Goal: Task Accomplishment & Management: Complete application form

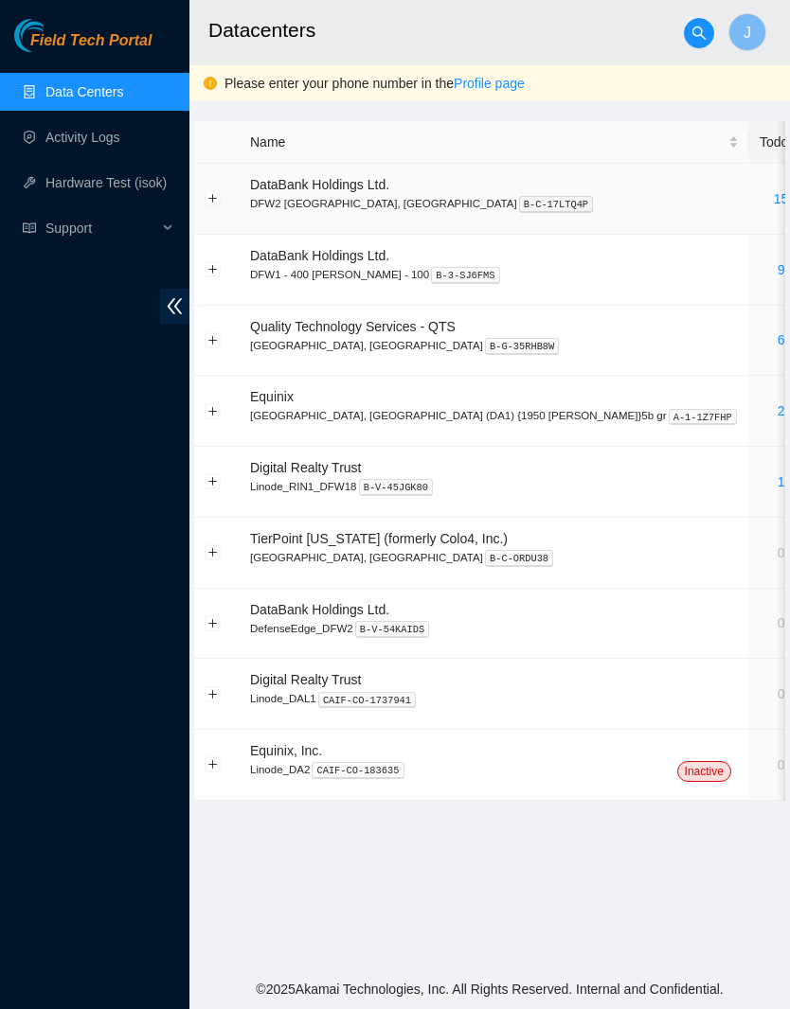
click at [774, 193] on link "15" at bounding box center [781, 198] width 15 height 15
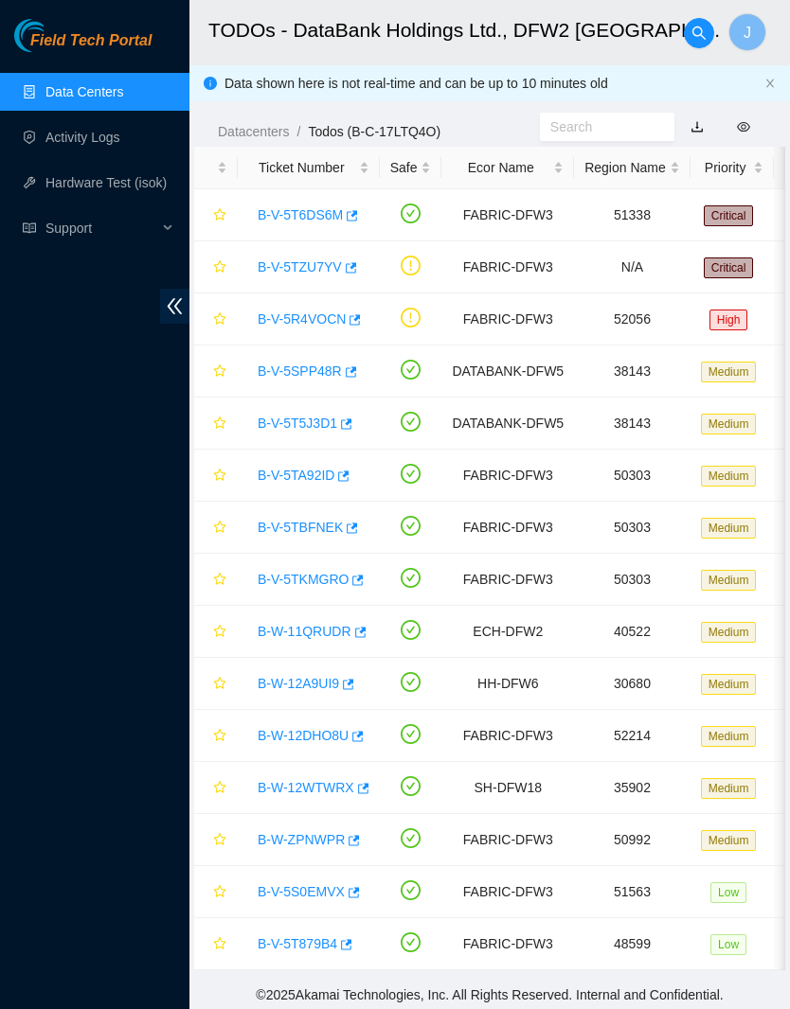
click at [307, 378] on link "B-V-5SPP48R" at bounding box center [300, 371] width 84 height 15
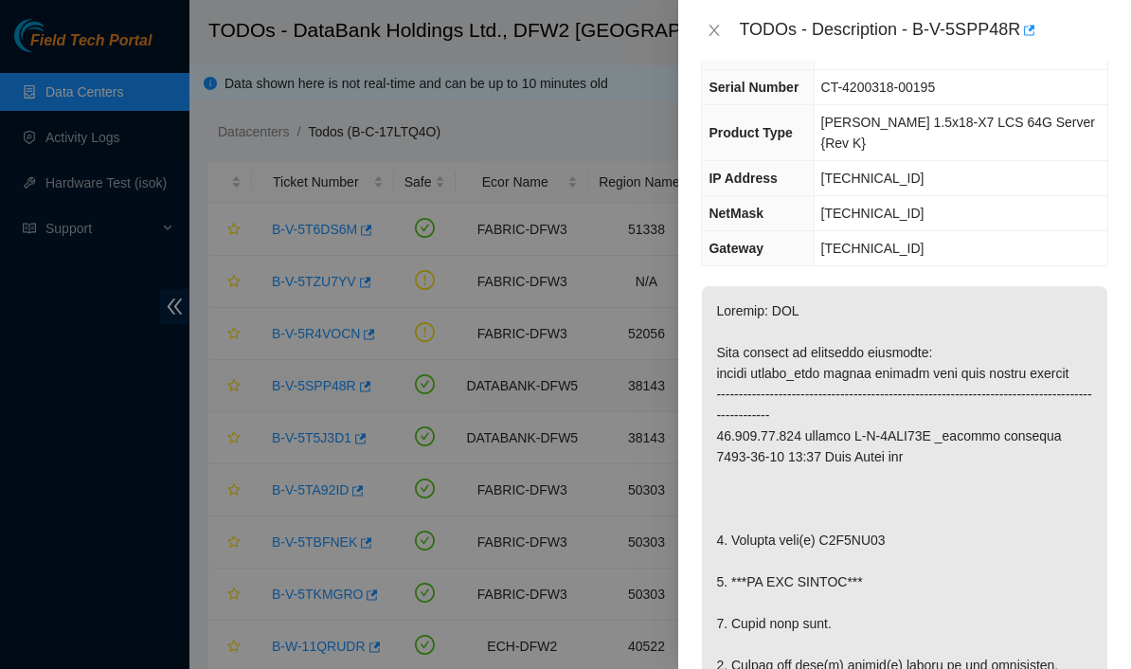
scroll to position [163, 0]
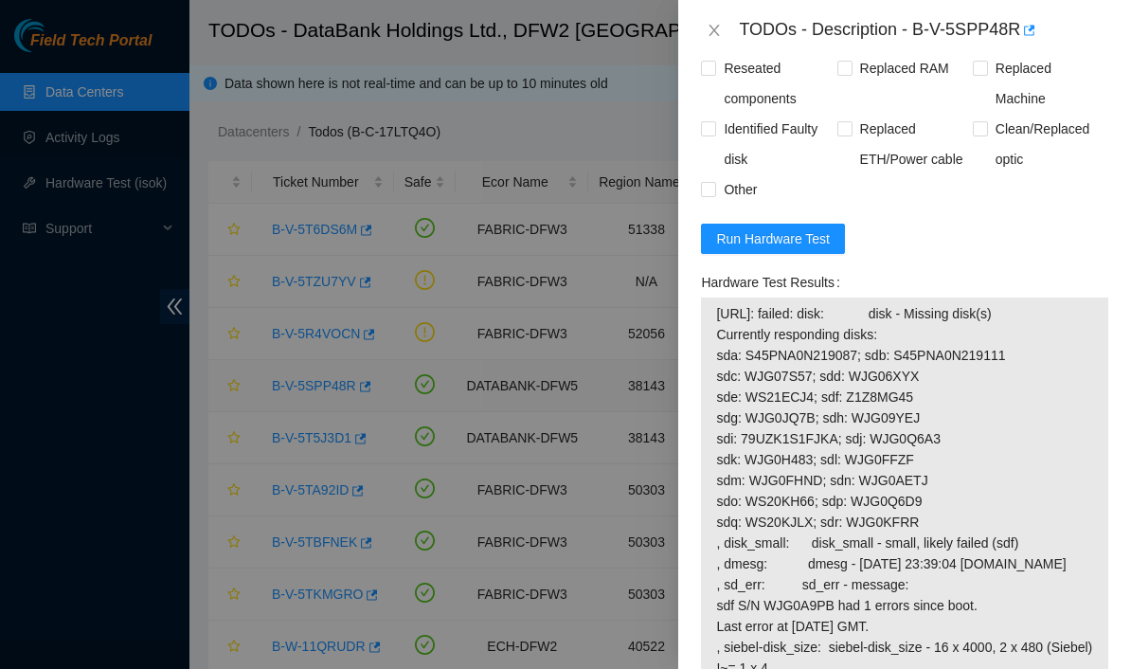
click at [789, 249] on span "Run Hardware Test" at bounding box center [773, 238] width 114 height 21
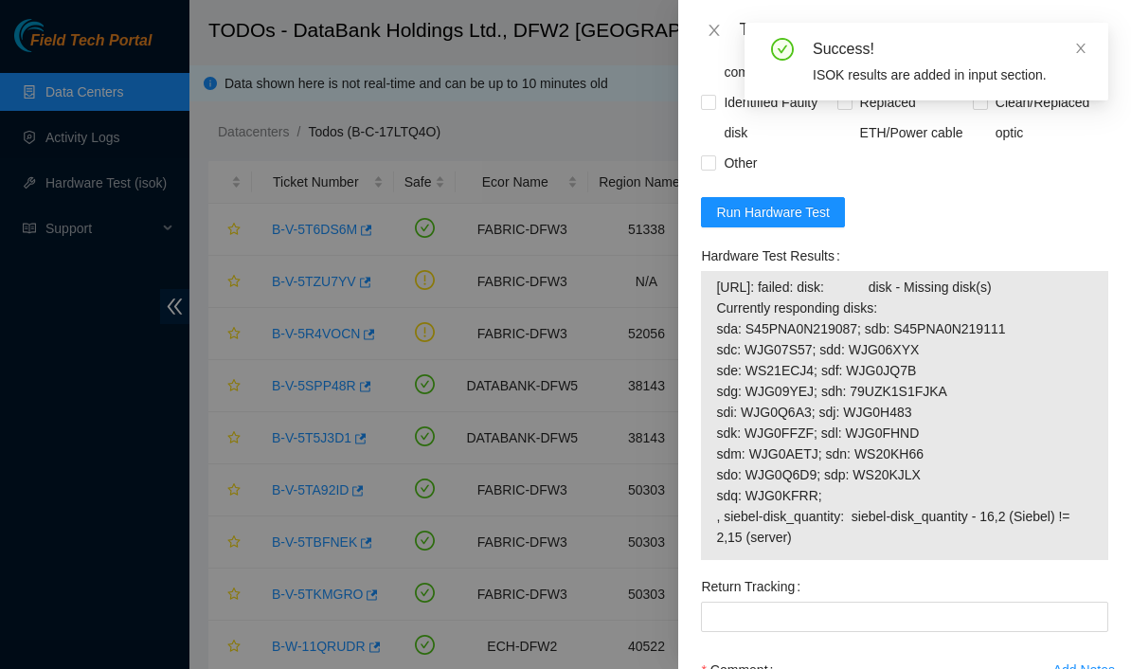
scroll to position [1613, 0]
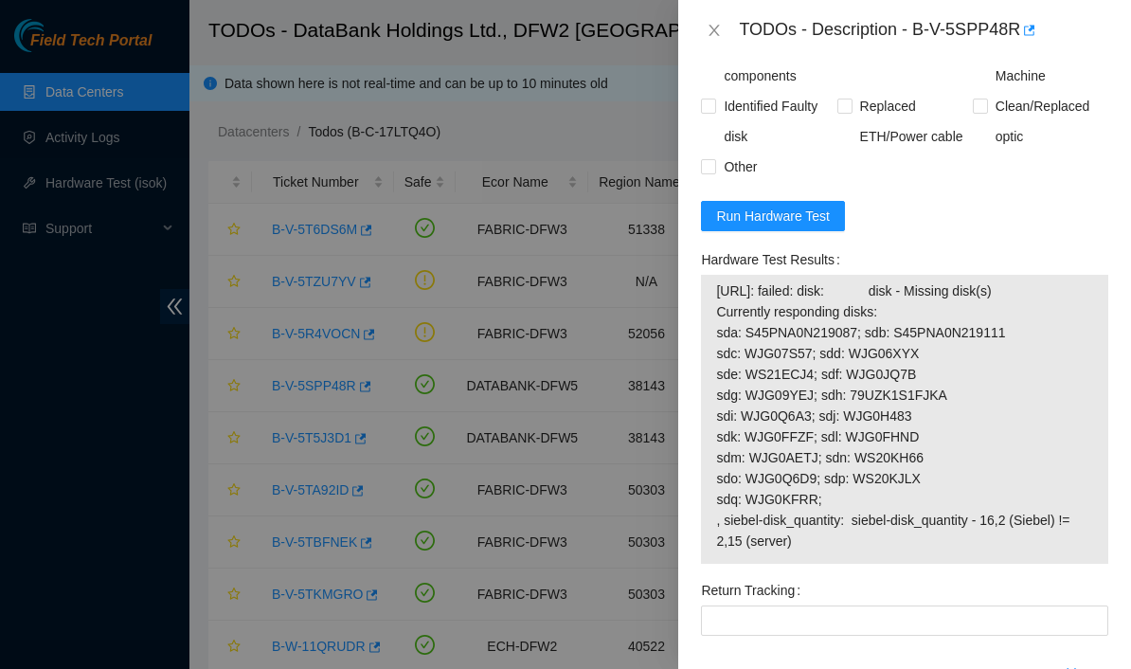
click at [789, 226] on span "Run Hardware Test" at bounding box center [773, 215] width 114 height 21
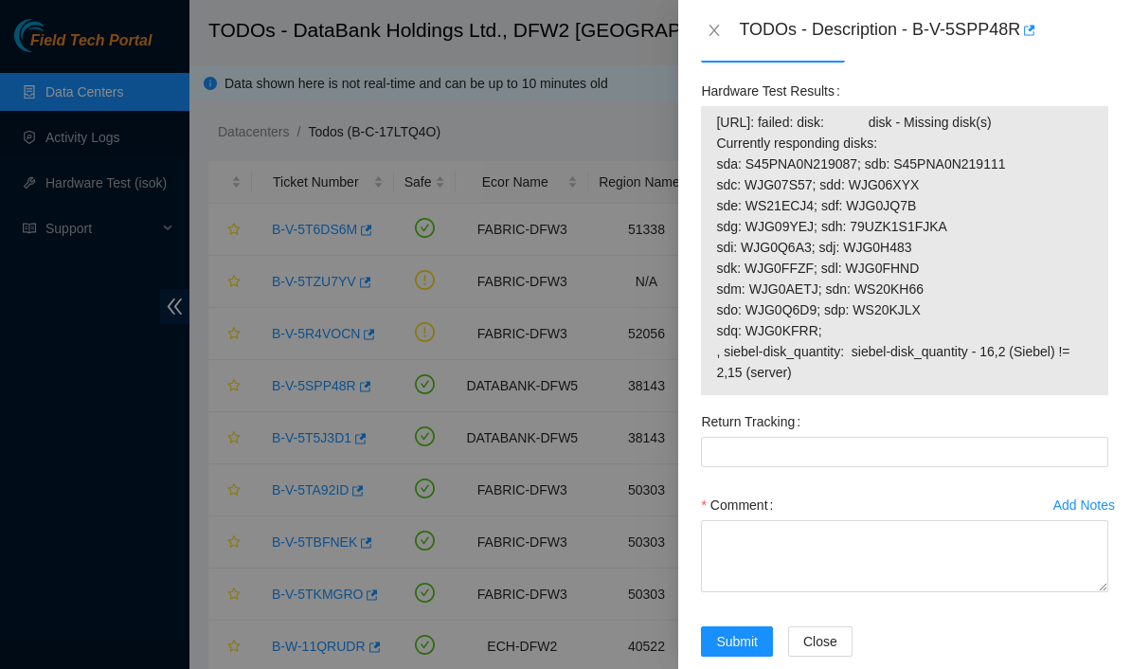
scroll to position [1780, 0]
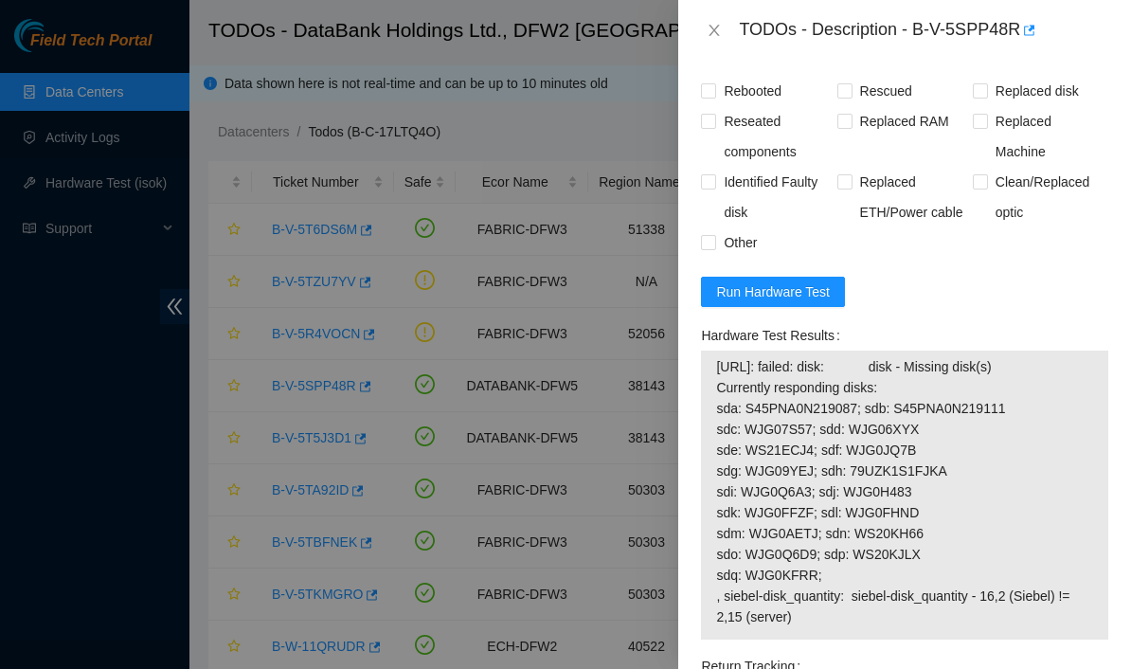
click at [789, 302] on span "Run Hardware Test" at bounding box center [773, 291] width 114 height 21
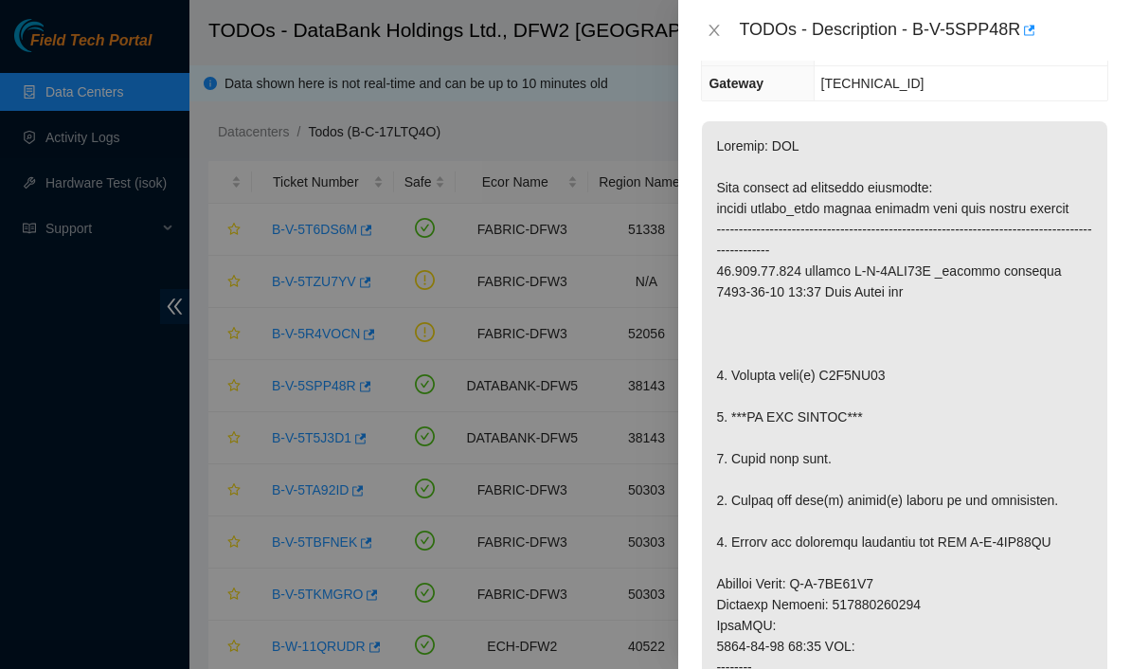
scroll to position [306, 0]
click at [789, 389] on p at bounding box center [904, 623] width 405 height 1007
click at [789, 365] on p at bounding box center [904, 623] width 405 height 1007
copy p "Z1Z8MG45"
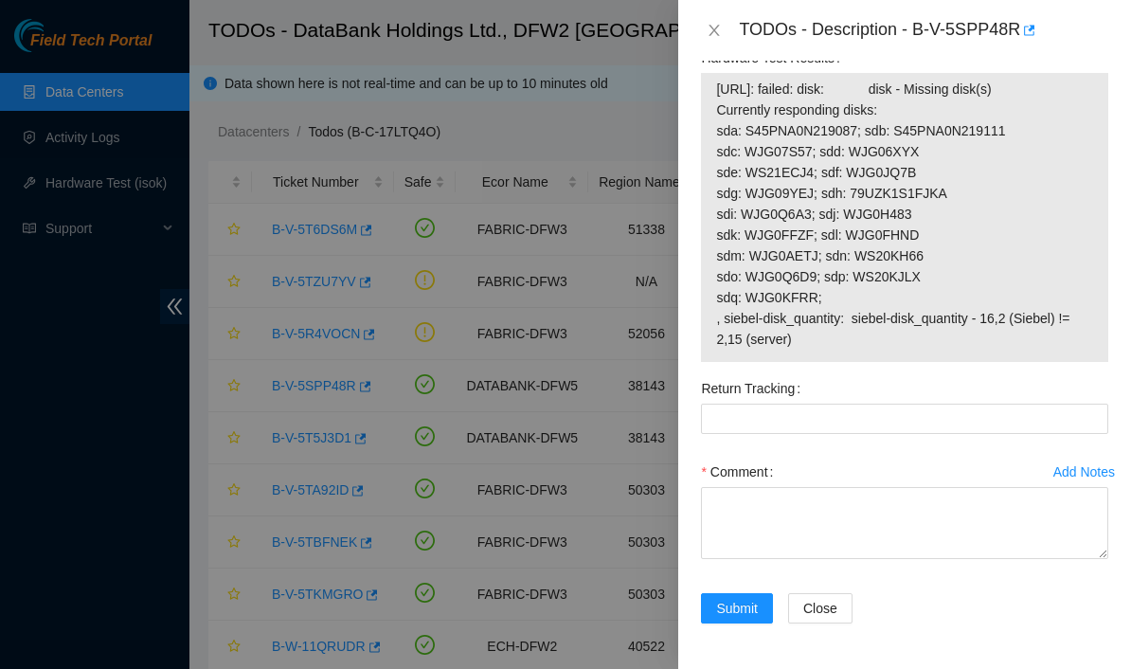
scroll to position [1845, 0]
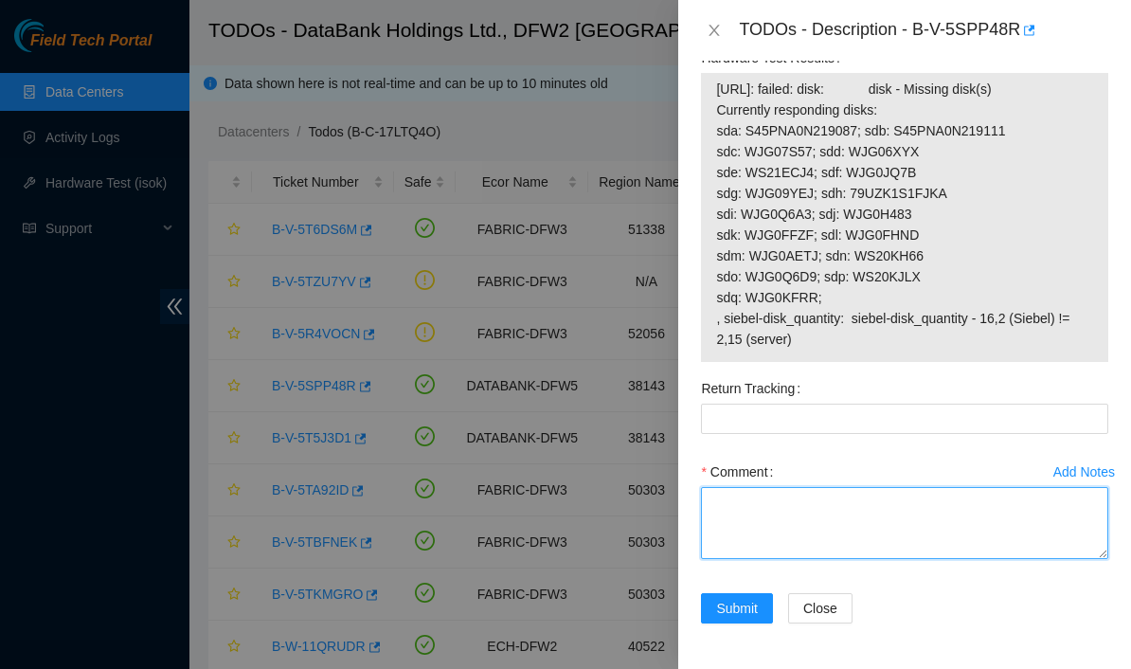
click at [789, 525] on textarea "Comment" at bounding box center [904, 523] width 407 height 72
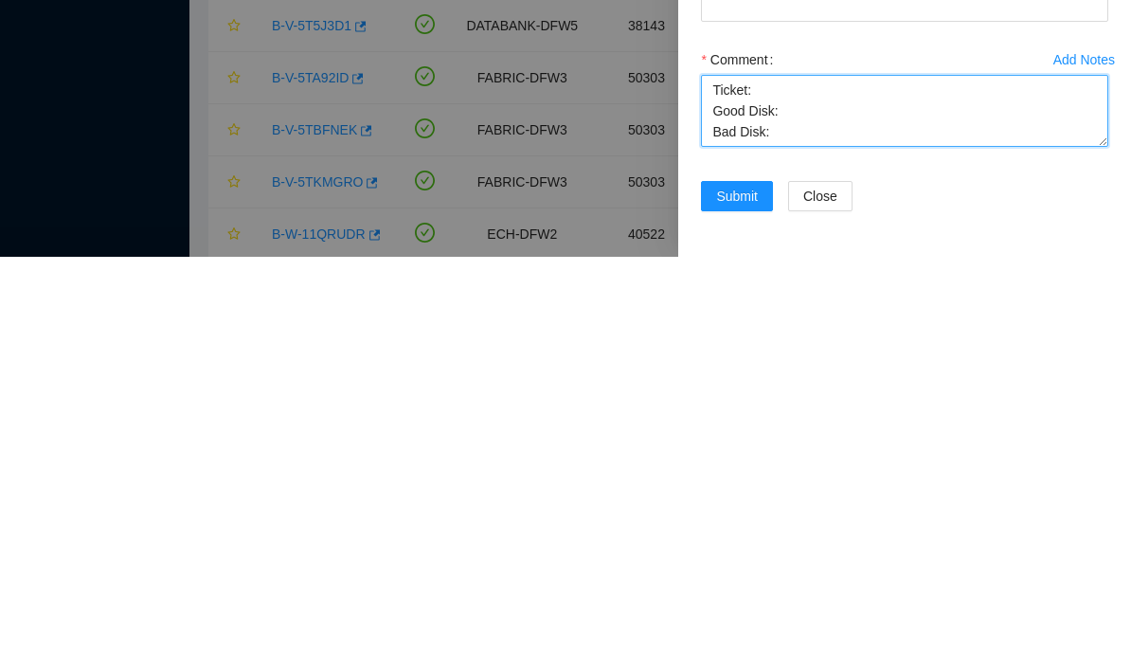
paste textarea "Z1Z8MG45"
click at [789, 487] on textarea "Ticket: Good Disk: Bad Disk: Z1Z8MG45" at bounding box center [904, 523] width 407 height 72
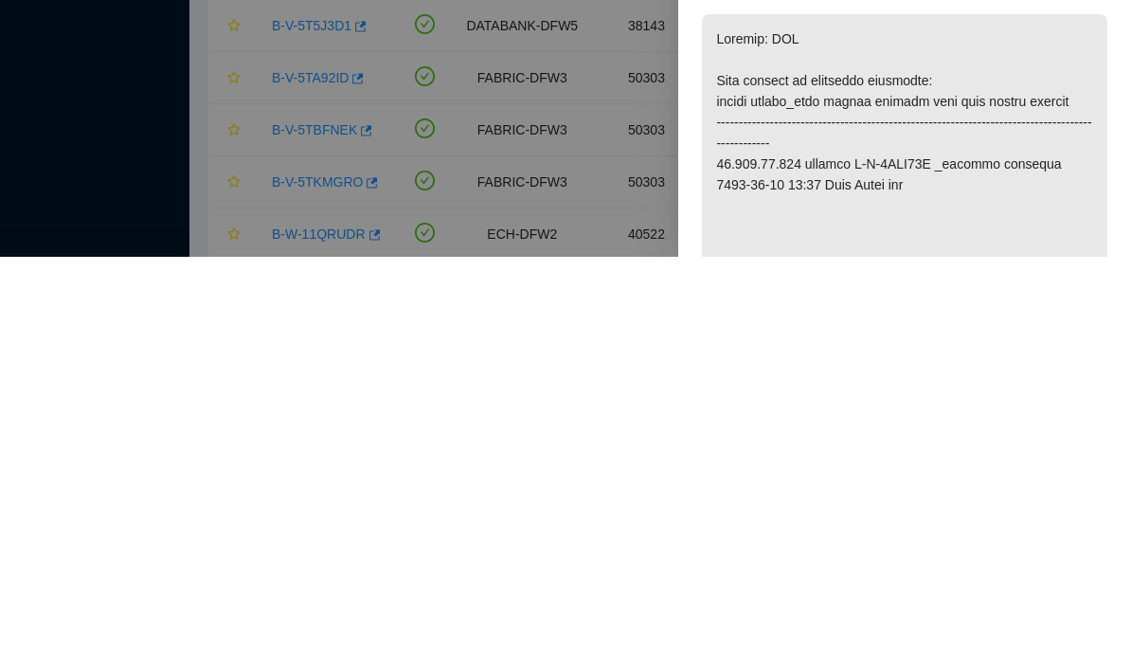
scroll to position [0, 0]
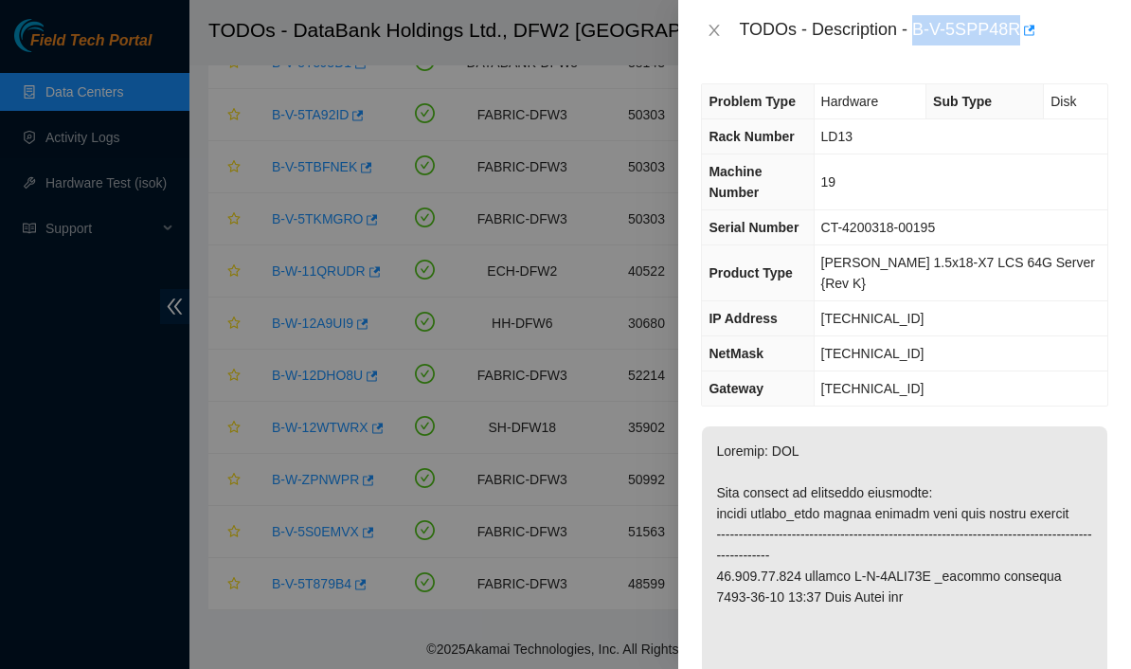
copy div "B-V-5SPP48R"
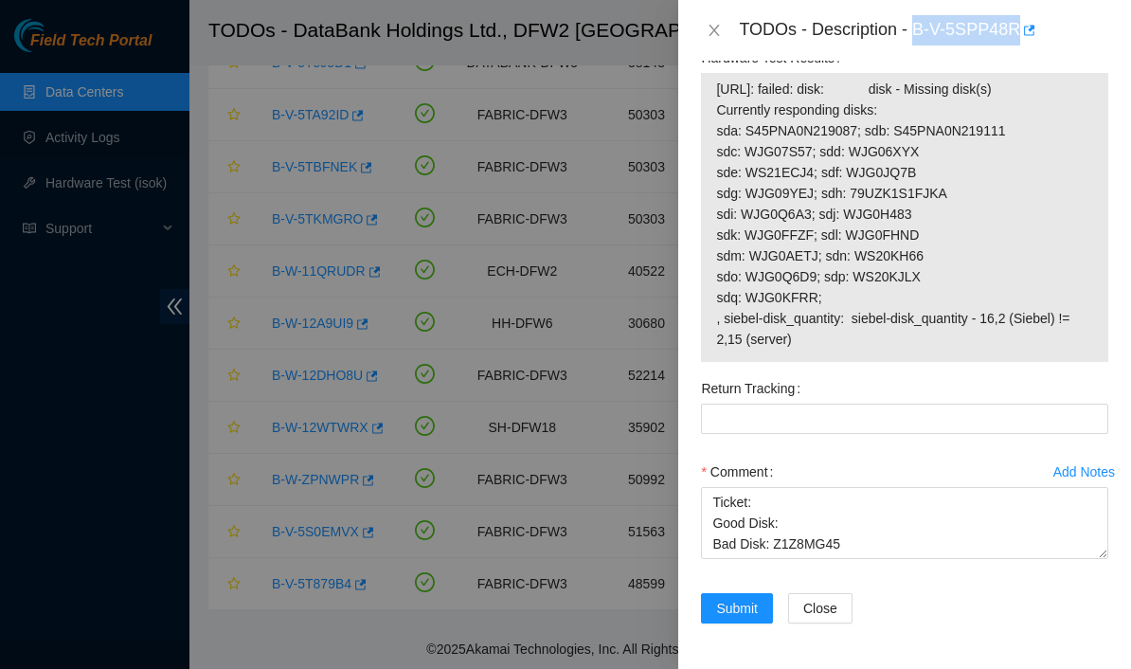
scroll to position [1845, 0]
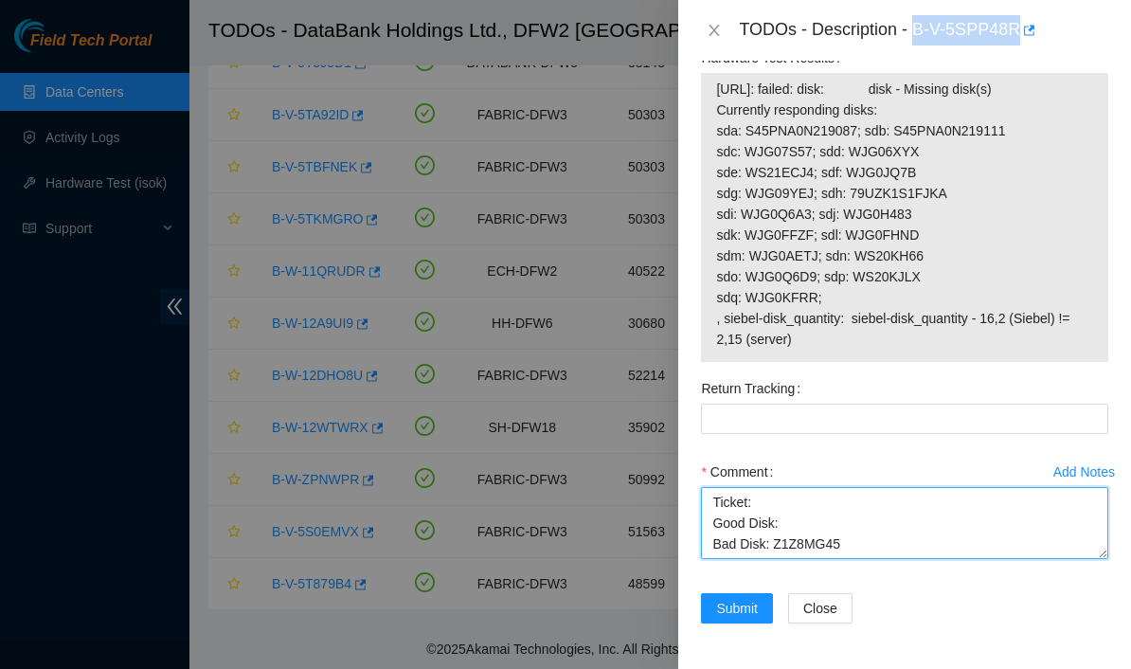
click at [789, 509] on textarea "Ticket: Good Disk: Bad Disk: Z1Z8MG45" at bounding box center [904, 523] width 407 height 72
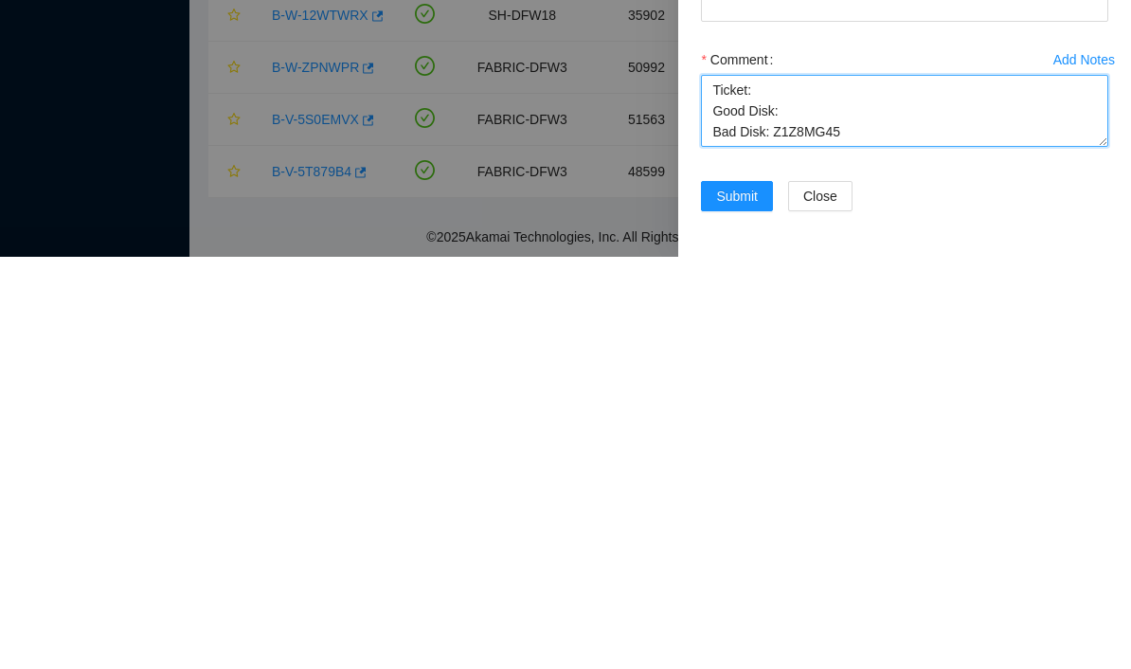
paste textarea "B-V-5SPP48R"
click at [789, 487] on textarea "Ticket: B-V-5SPP48R Good Disk: Bad Disk: Z1Z8MG45" at bounding box center [904, 523] width 407 height 72
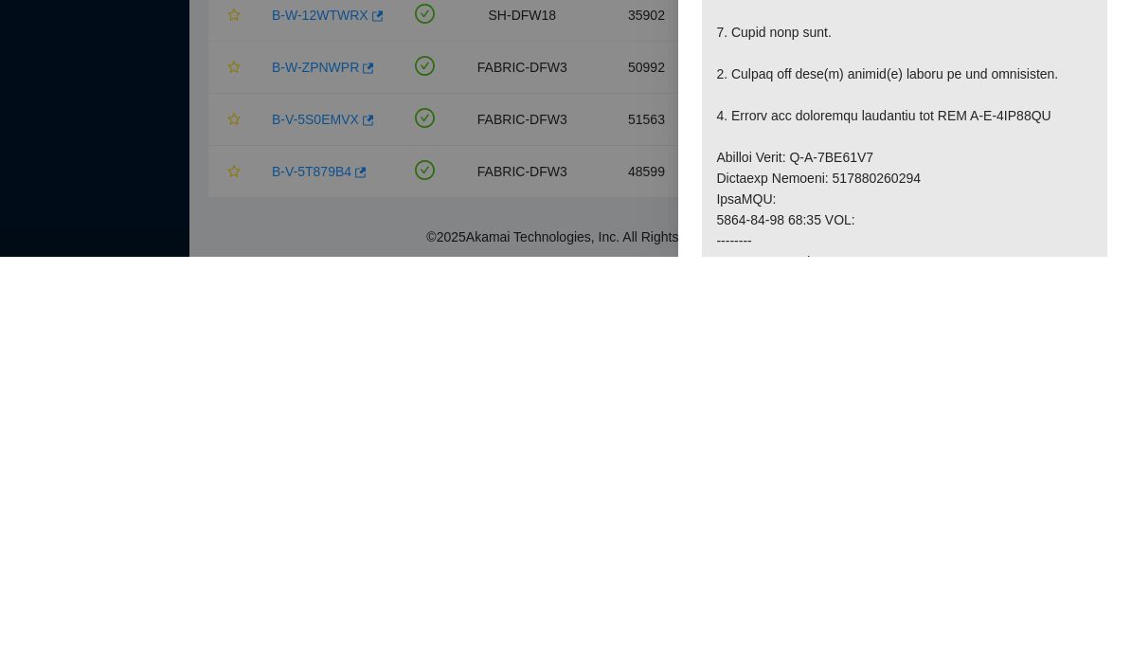
scroll to position [318, 0]
click at [728, 173] on p at bounding box center [904, 611] width 405 height 1007
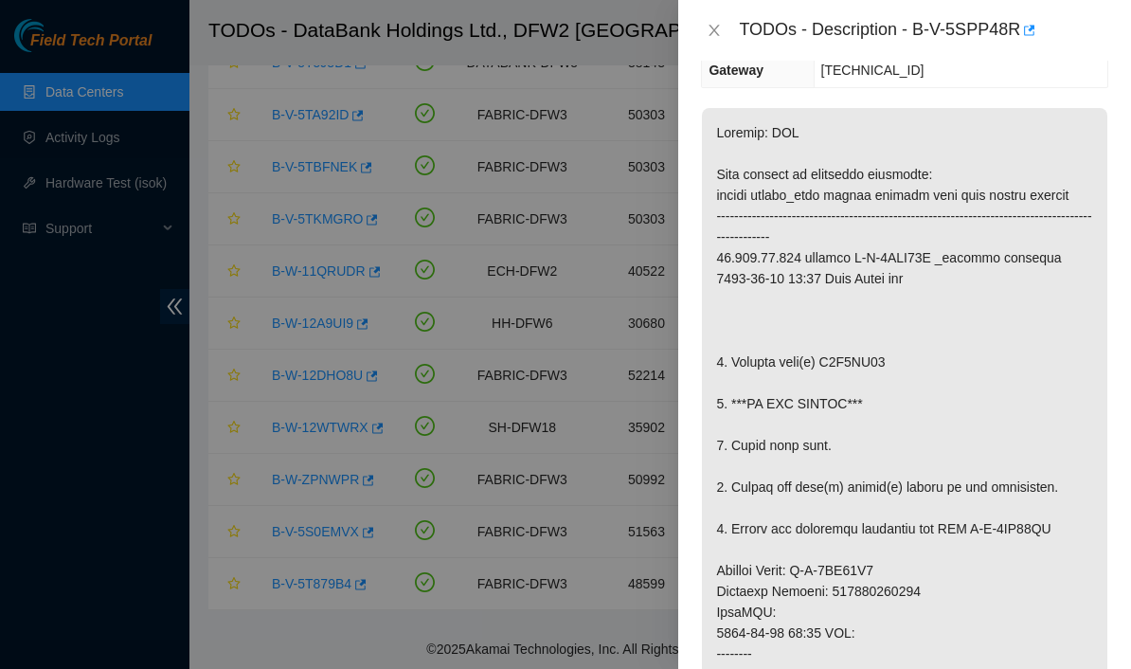
click at [789, 172] on p at bounding box center [904, 611] width 405 height 1007
copy p "Service Order: B-V-5TM25D7 Tracking Numbers: 463470043072"
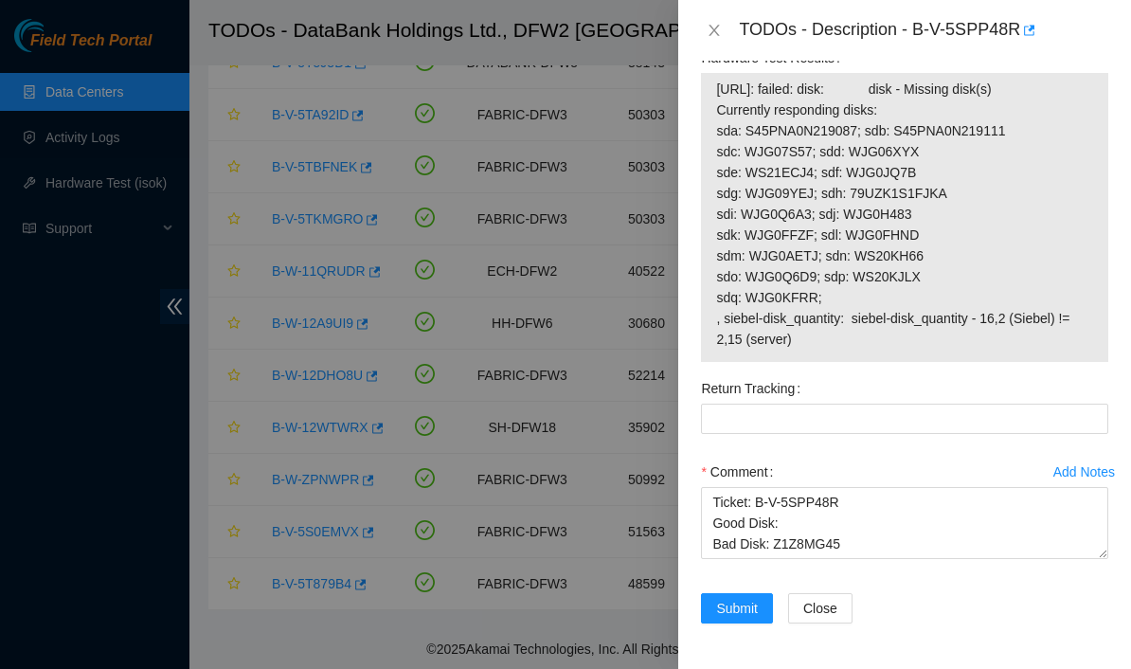
scroll to position [1845, 0]
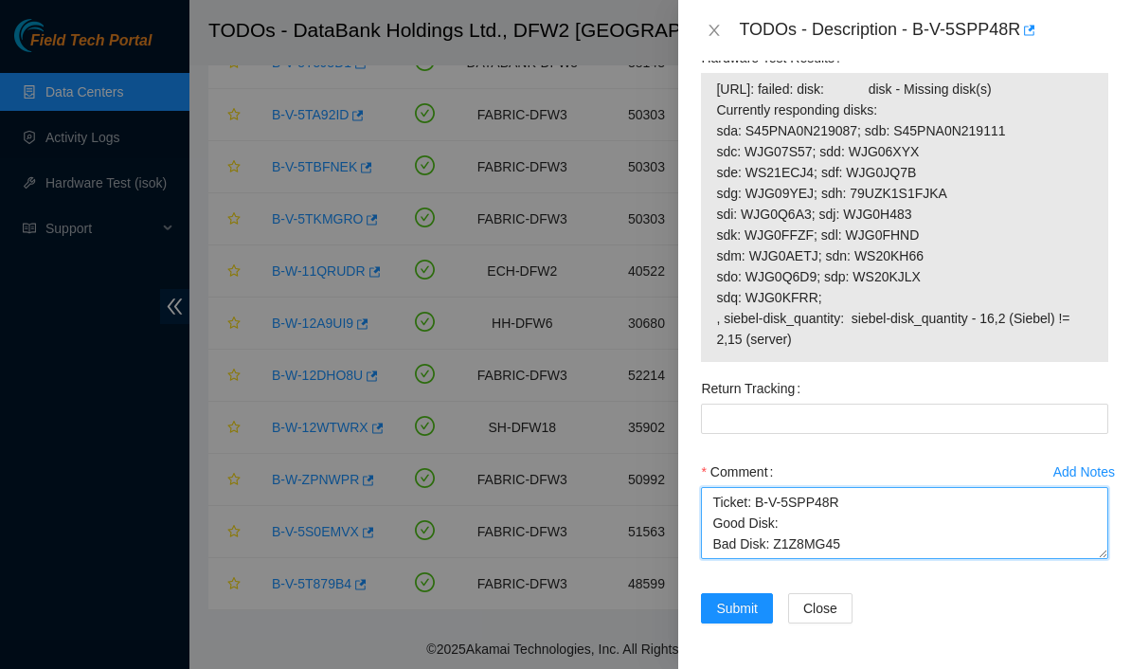
click at [789, 542] on textarea "Ticket: B-V-5SPP48R Good Disk: Bad Disk: Z1Z8MG45" at bounding box center [904, 523] width 407 height 72
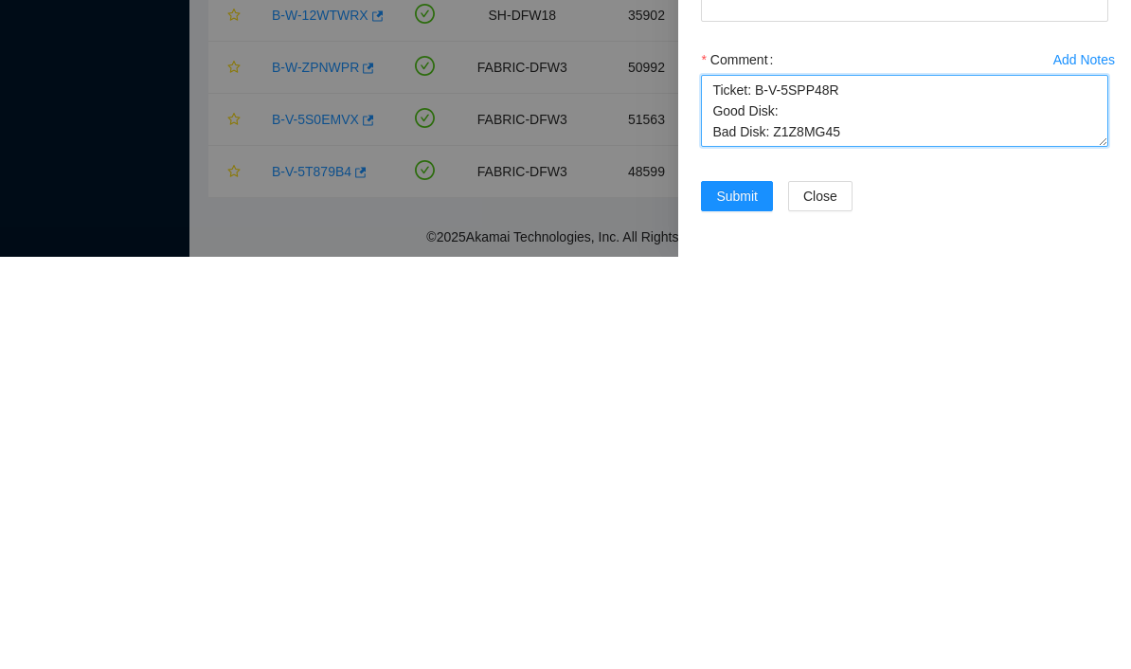
scroll to position [15, 0]
paste textarea "Service Order: B-V-5TM25D7 Tracking Numbers: 463470043072"
click at [715, 487] on textarea "Ticket: B-V-5SPP48R Good Disk: Bad Disk: Z1Z8MG45 Service Order: B-V-5TM25D7 Tr…" at bounding box center [904, 523] width 407 height 72
click at [789, 487] on textarea "Ticket: B-V-5SPP48R Good Disk: Bad Disk: Z1Z8MG45 Service Order: B-V-5TM25D7 Tr…" at bounding box center [904, 523] width 407 height 72
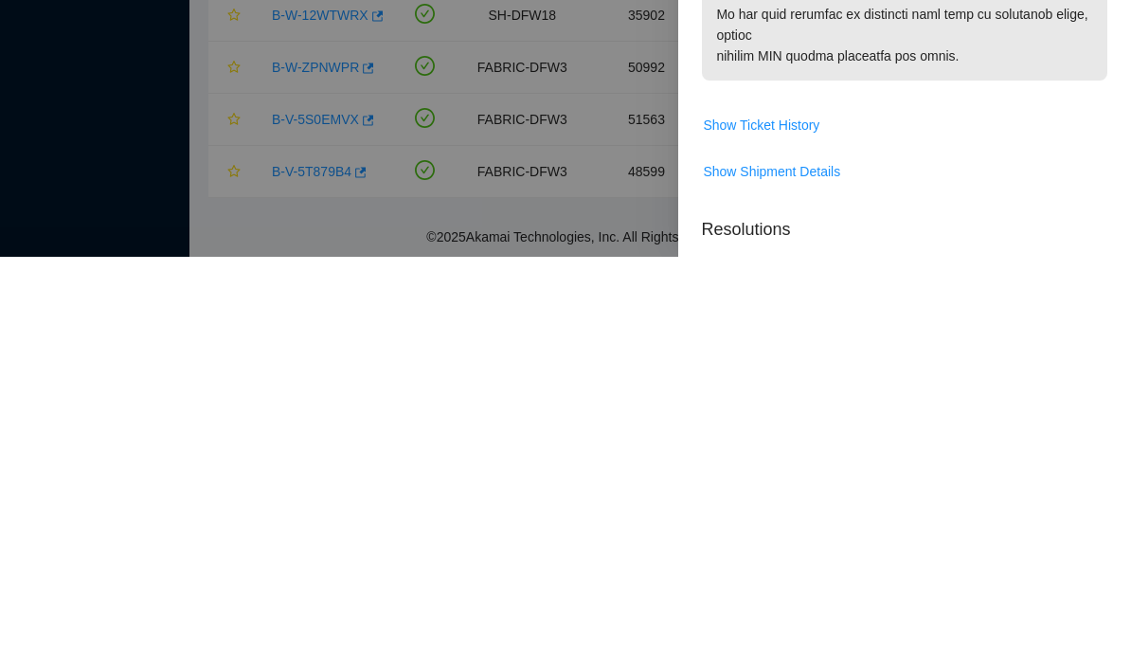
scroll to position [935, 0]
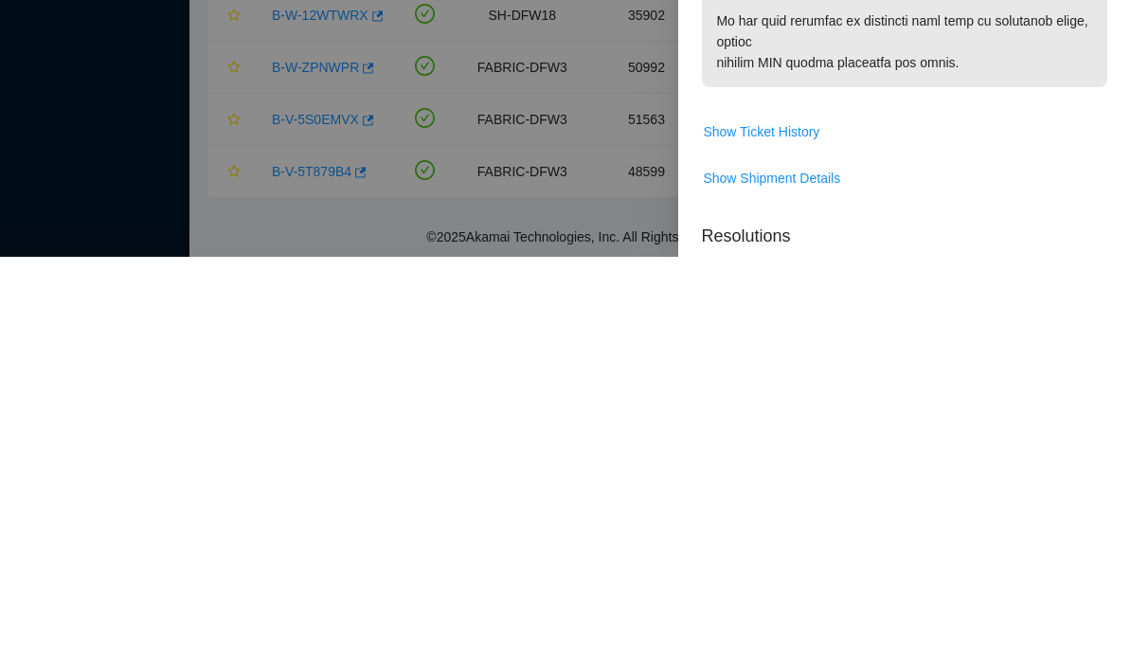
click at [789, 528] on span "Show Ticket History" at bounding box center [904, 543] width 405 height 30
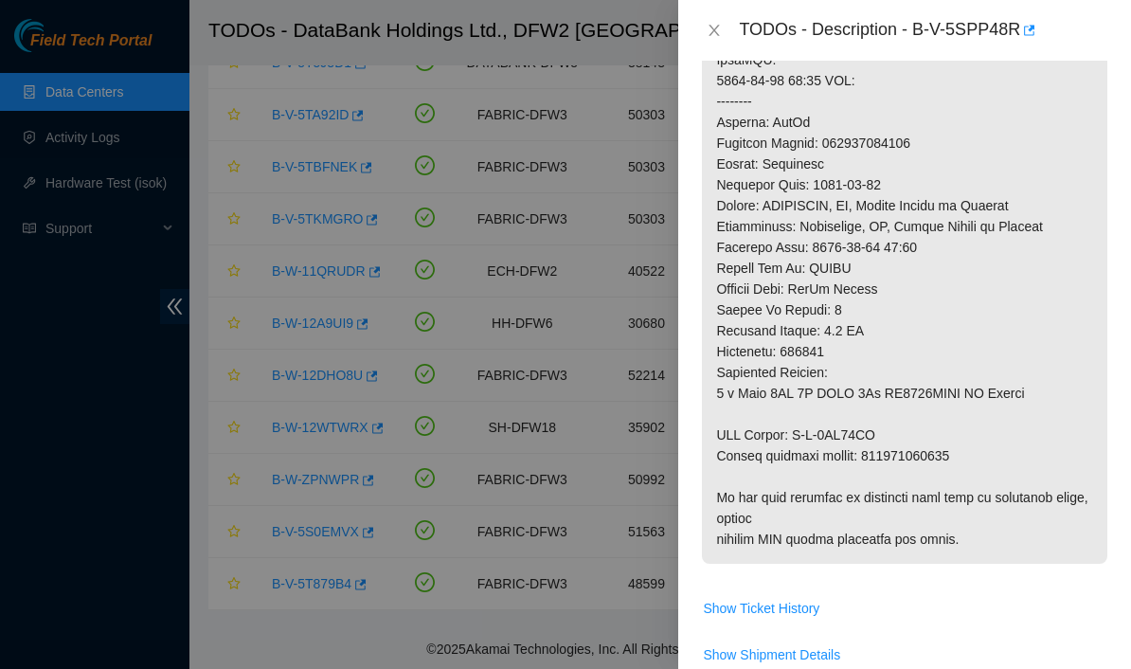
scroll to position [858, 0]
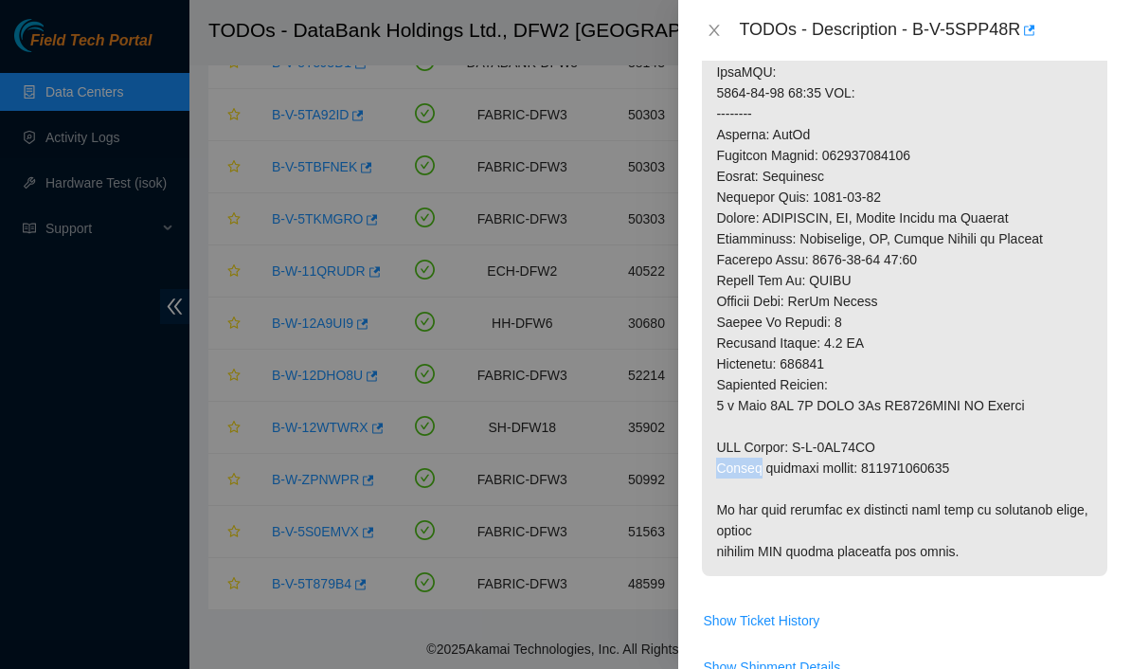
click at [789, 498] on p at bounding box center [904, 71] width 405 height 1007
copy p "RMA Return: B-V-5TM25DH Return tracking number: 463470043083"
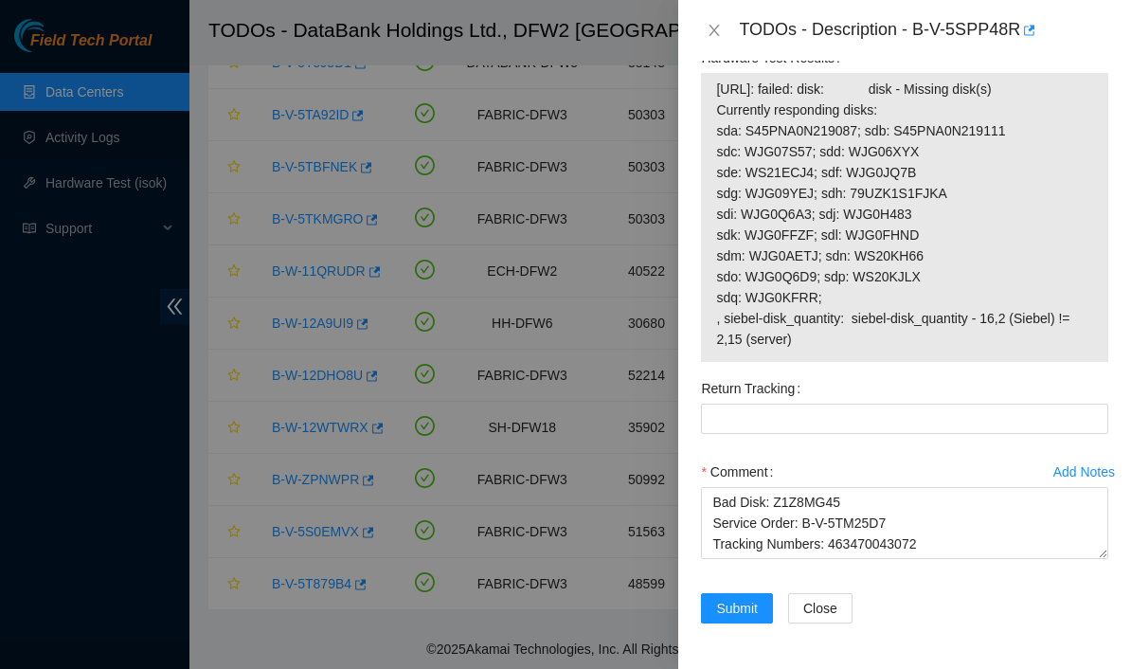
scroll to position [1845, 0]
click at [789, 545] on textarea "Ticket: B-V-5SPP48R Good Disk: Bad Disk: Z1Z8MG45 Service Order: B-V-5TM25D7 Tr…" at bounding box center [904, 523] width 407 height 72
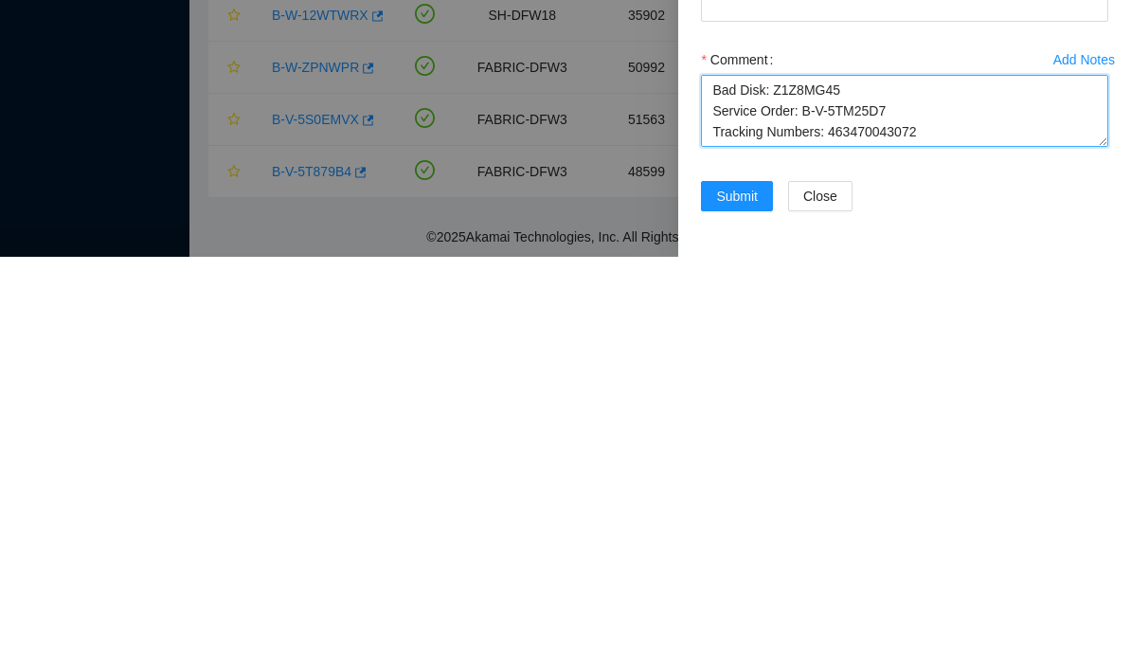
scroll to position [57, 0]
paste textarea "RMA Return: B-V-5TM25DH Return tracking number: 463470043083"
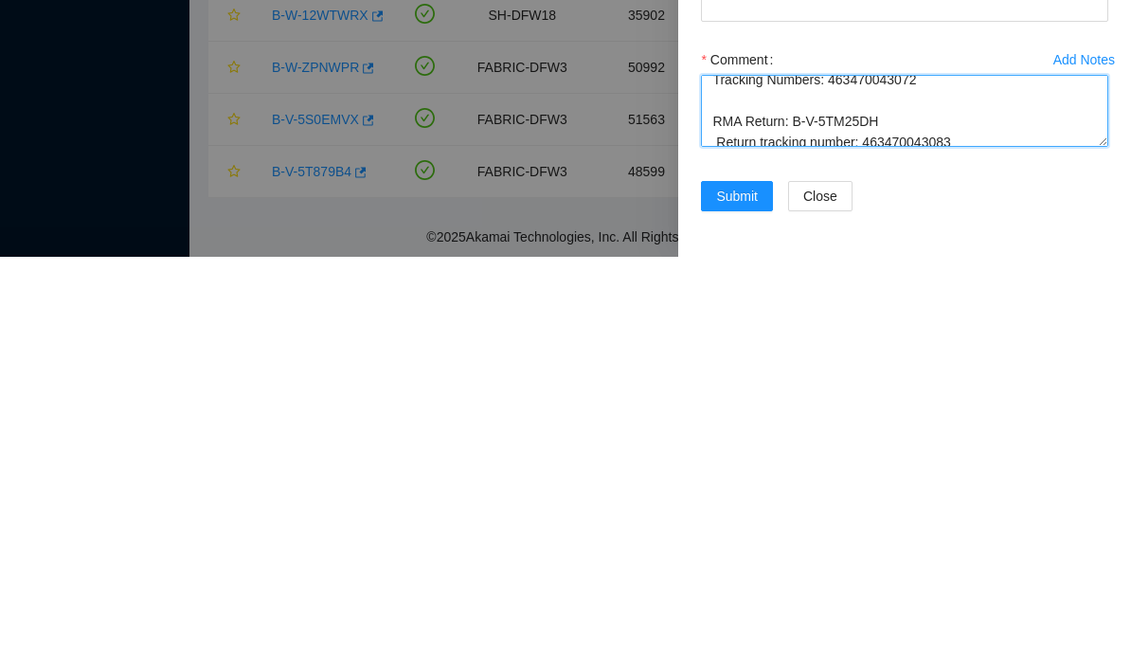
scroll to position [102, 0]
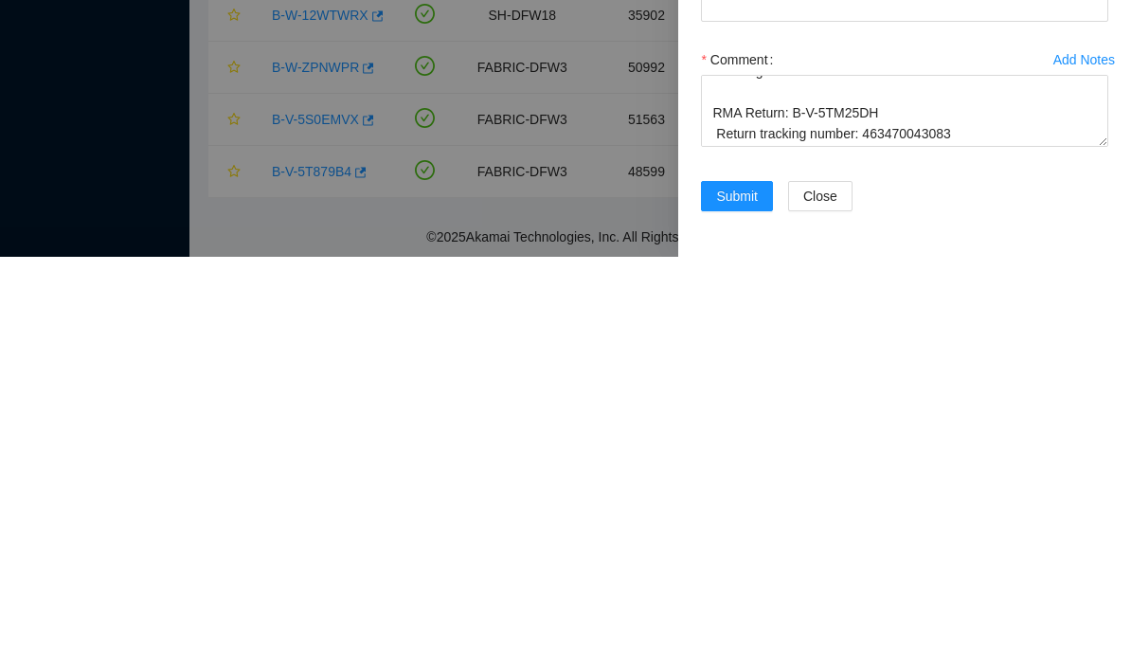
click at [696, 456] on div "Add Notes Comment Ticket: B-V-5SPP48R Good Disk: Bad Disk: Z1Z8MG45 Service Ord…" at bounding box center [904, 524] width 422 height 136
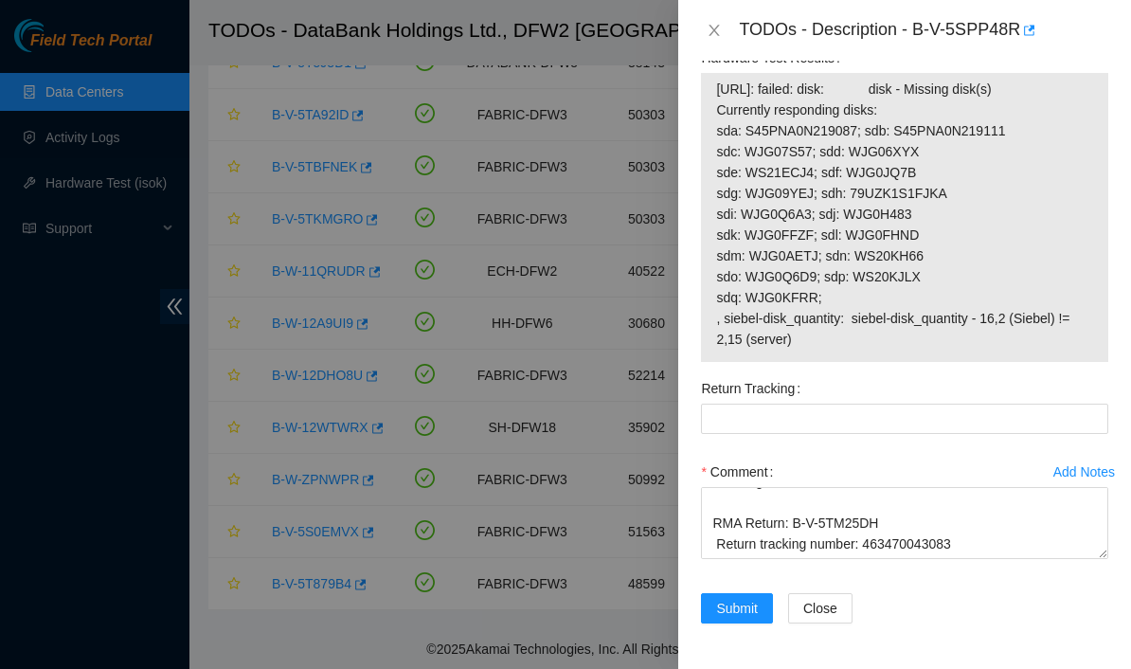
scroll to position [129, 0]
click at [715, 510] on textarea "Ticket: B-V-5SPP48R Good Disk: Bad Disk: Z1Z8MG45 Service Order: B-V-5TM25D7 Tr…" at bounding box center [904, 523] width 407 height 72
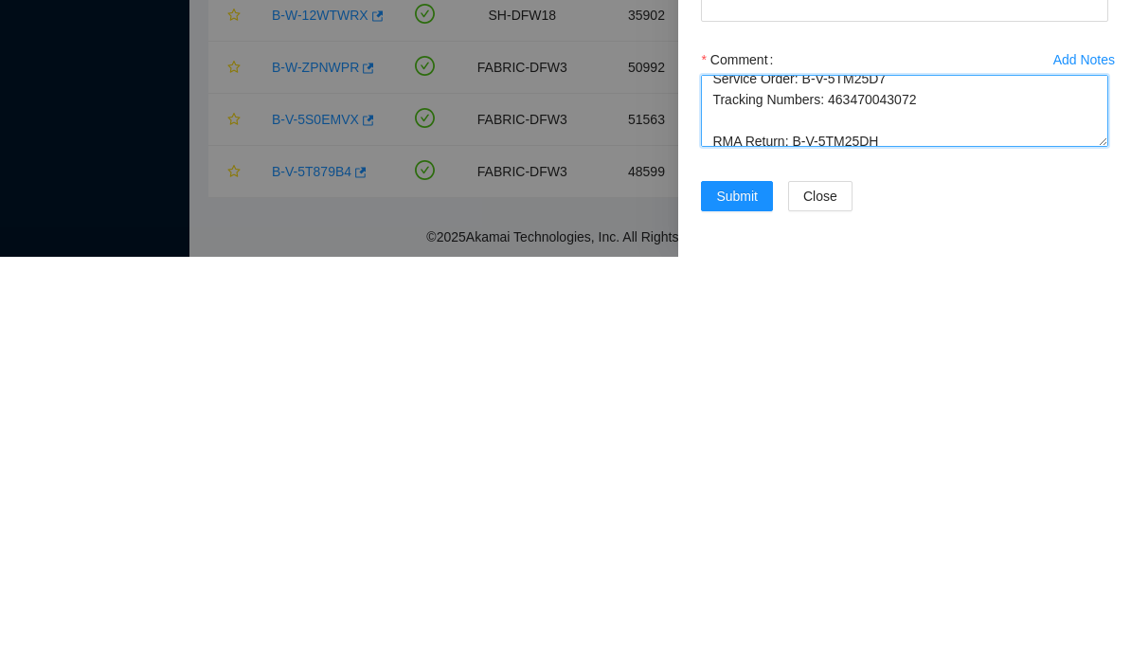
scroll to position [92, 0]
click at [715, 487] on textarea "Ticket: B-V-5SPP48R Good Disk: Bad Disk: Z1Z8MG45 Service Order: B-V-5TM25D7 Tr…" at bounding box center [904, 523] width 407 height 72
click at [760, 487] on textarea "Ticket: B-V-5SPP48R Good Disk: Bad Disk: Z1Z8MG45 Service Order: B-V-5TM25D7 Tr…" at bounding box center [904, 523] width 407 height 72
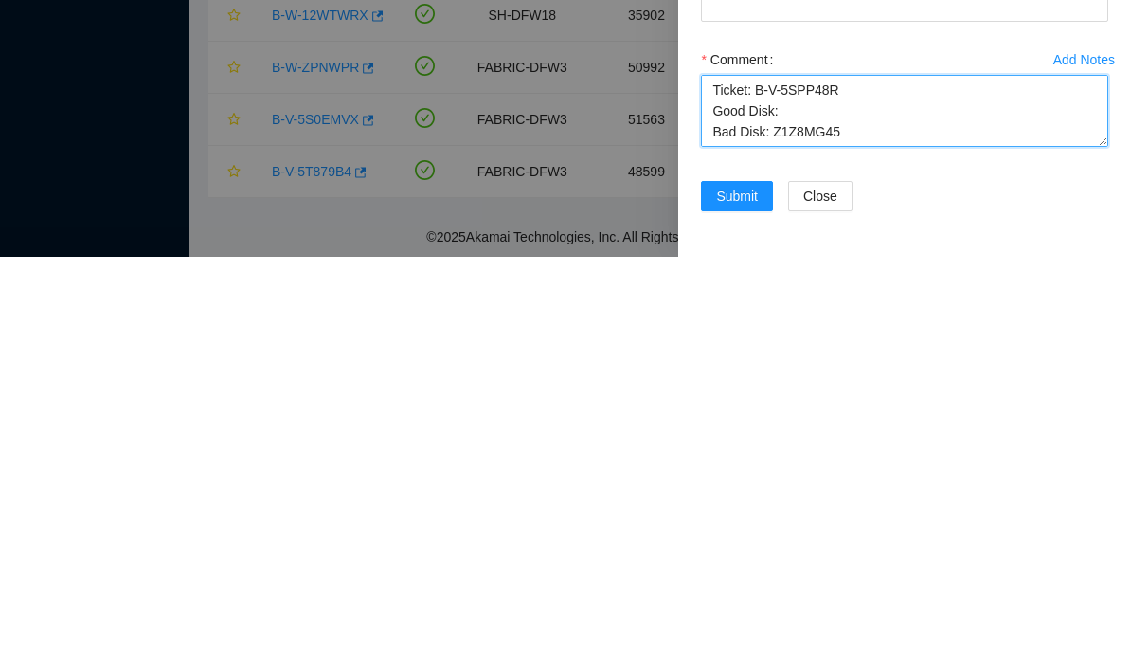
scroll to position [0, 0]
click at [789, 487] on textarea "Ticket: B-V-5SPP48R Good Disk: Bad Disk: Z1Z8MG45 Service Order: B-V-5TM25D7 Tr…" at bounding box center [904, 523] width 407 height 72
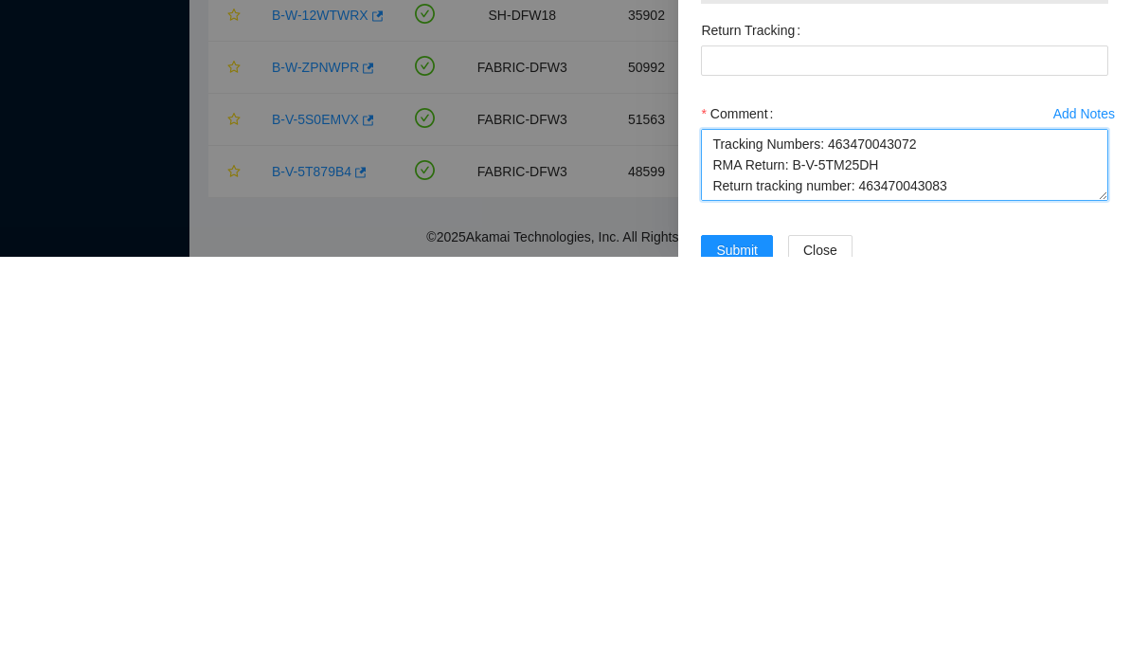
scroll to position [121, 0]
click at [789, 541] on textarea "Ticket: B-V-5SPP48R Good Disk: K3HL4D4B Bad Disk: Z1Z8MG45 Service Order: B-V-5…" at bounding box center [904, 577] width 407 height 72
type textarea "Ticket: B-V-5SPP48R Good Disk: K3HL4D4B Bad Disk: Z1Z8MG45 Service Order: B-V-5…"
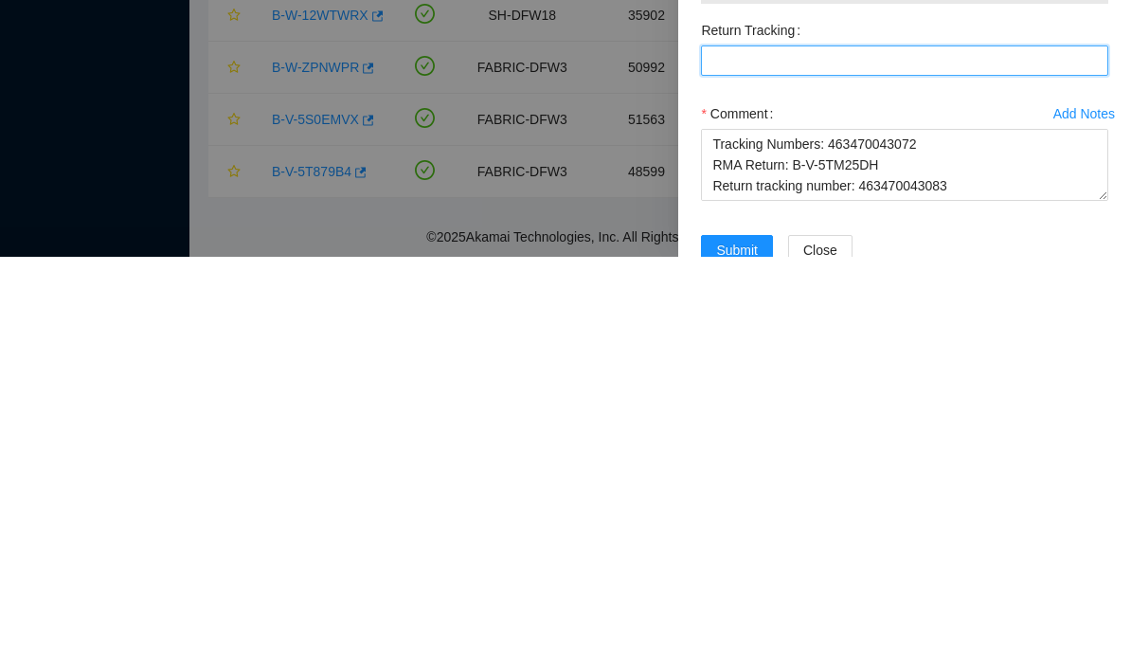
click at [789, 457] on Tracking "Return Tracking" at bounding box center [904, 472] width 407 height 30
paste Tracking "463470043083"
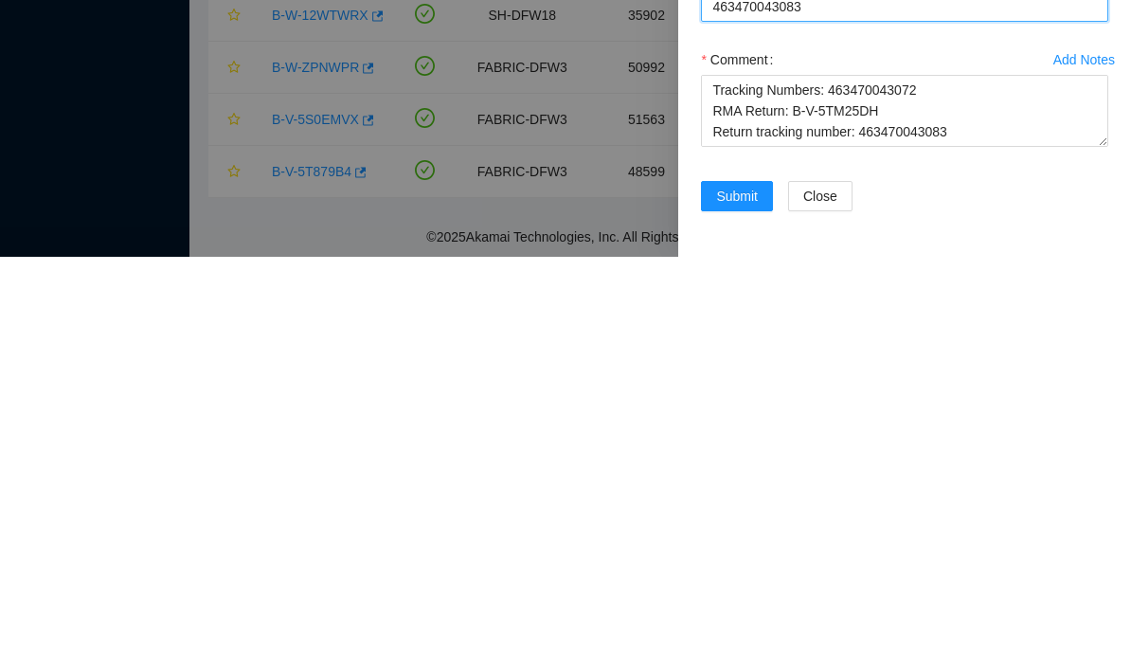
type Tracking "463470043083"
click at [789, 487] on textarea "Ticket: B-V-5SPP48R Good Disk: K3HL4D4B Bad Disk: Z1Z8MG45 Service Order: B-V-5…" at bounding box center [904, 523] width 407 height 72
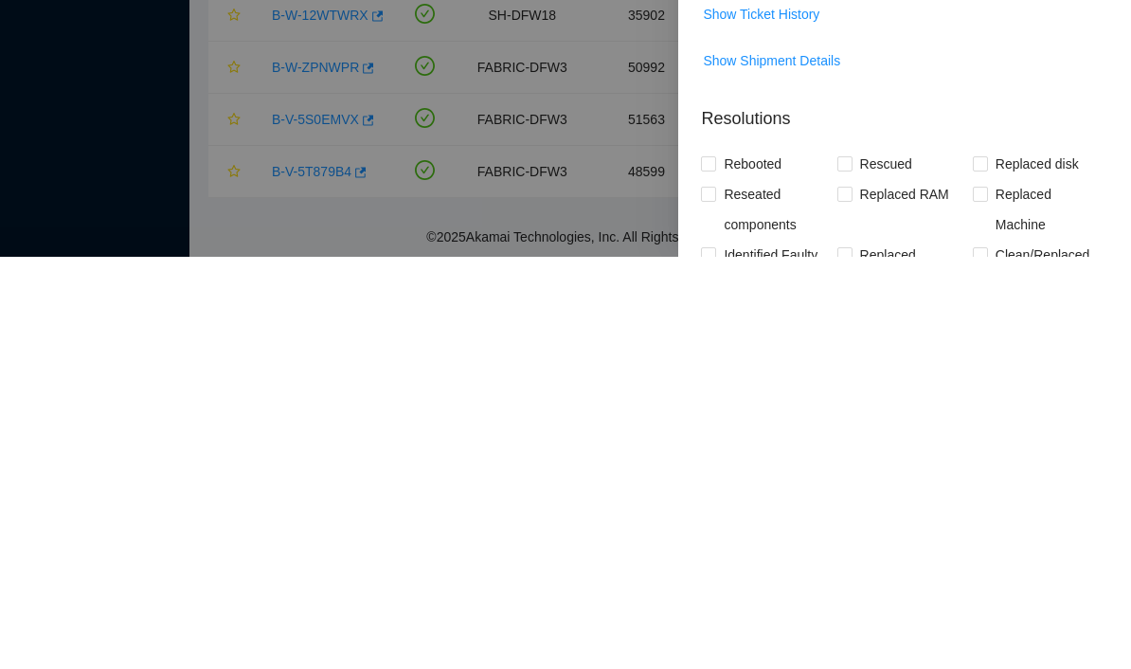
scroll to position [1089, 0]
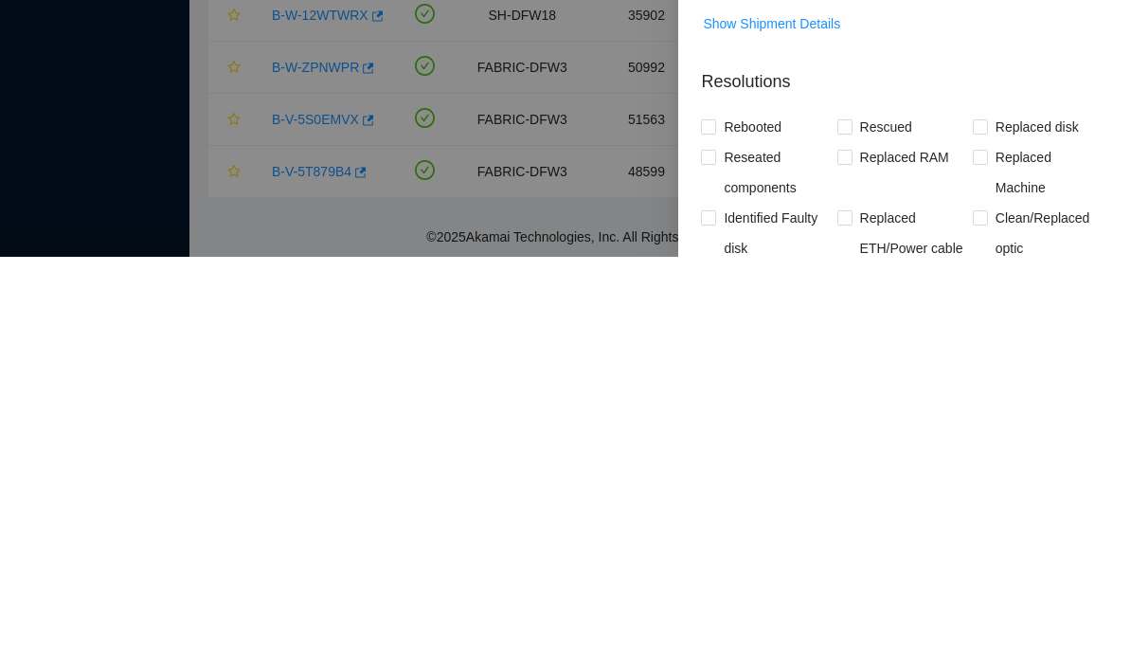
click at [753, 524] on span "Rebooted" at bounding box center [752, 539] width 73 height 30
click at [714, 531] on input "Rebooted" at bounding box center [707, 537] width 13 height 13
checkbox input "true"
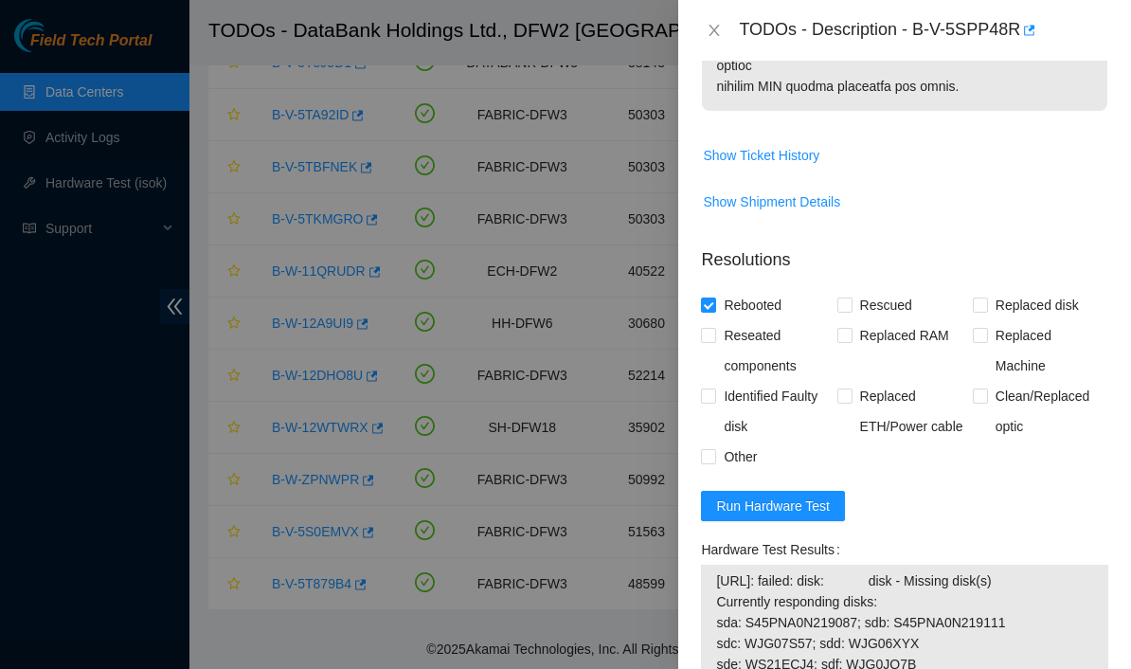
scroll to position [1327, 0]
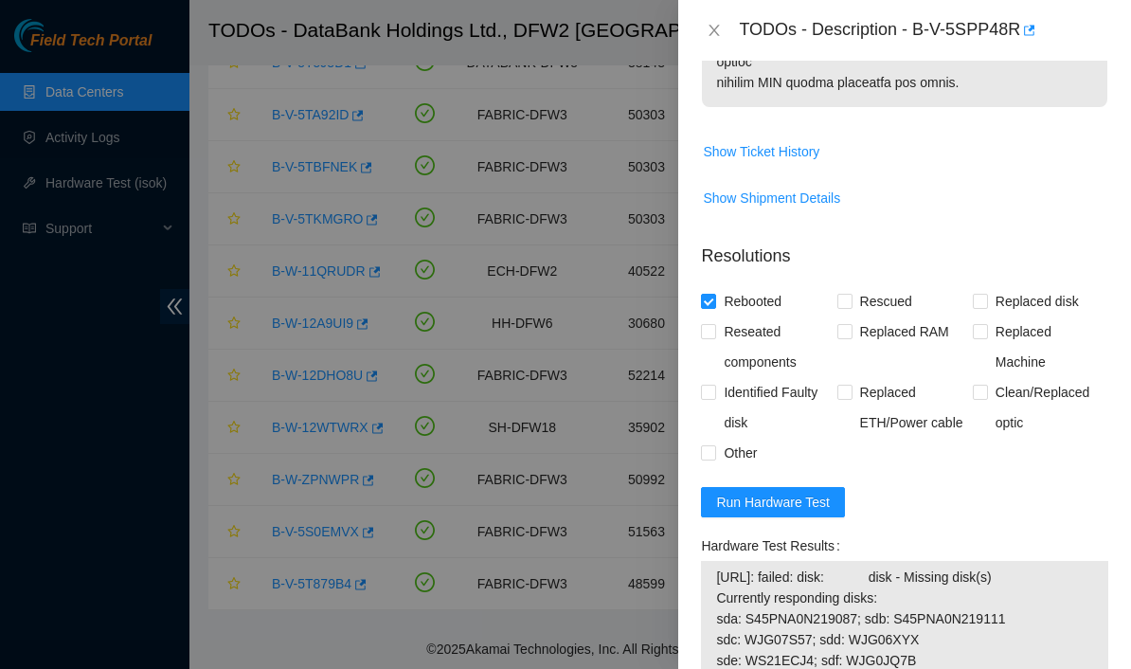
click at [789, 290] on span "Replaced disk" at bounding box center [1037, 301] width 98 height 30
click at [789, 294] on input "Replaced disk" at bounding box center [978, 300] width 13 height 13
checkbox input "true"
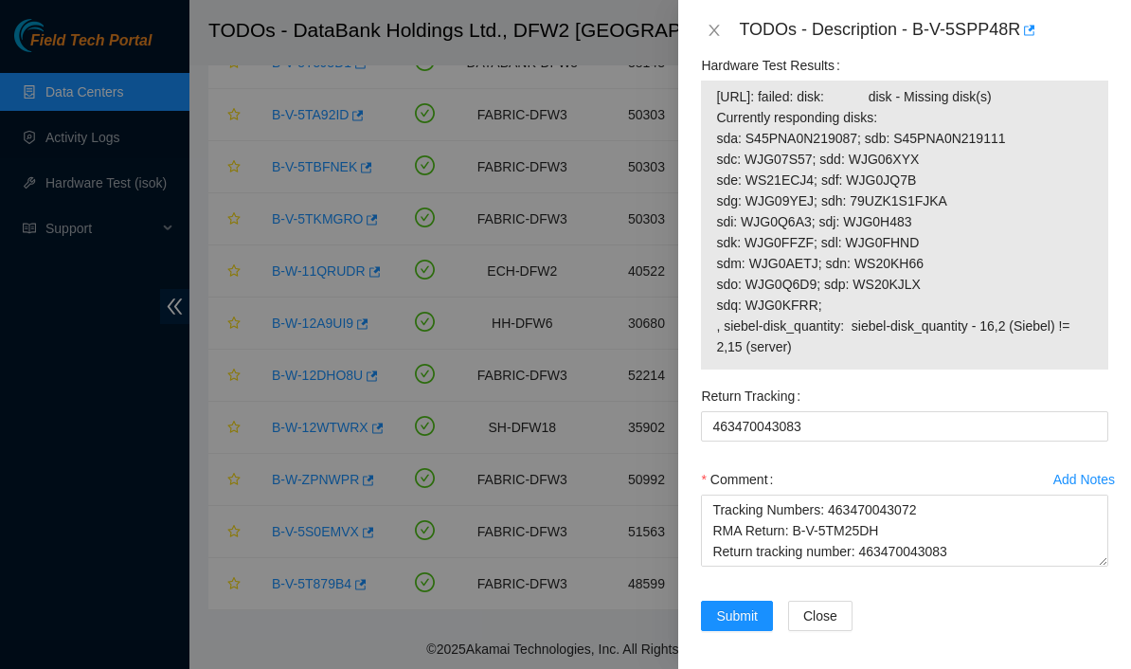
scroll to position [146, 0]
click at [789, 566] on textarea "Ticket: B-V-5SPP48R Good Disk: K3HL4D4B Bad Disk: Z1Z8MG45 Service Order: B-V-5…" at bounding box center [904, 530] width 407 height 72
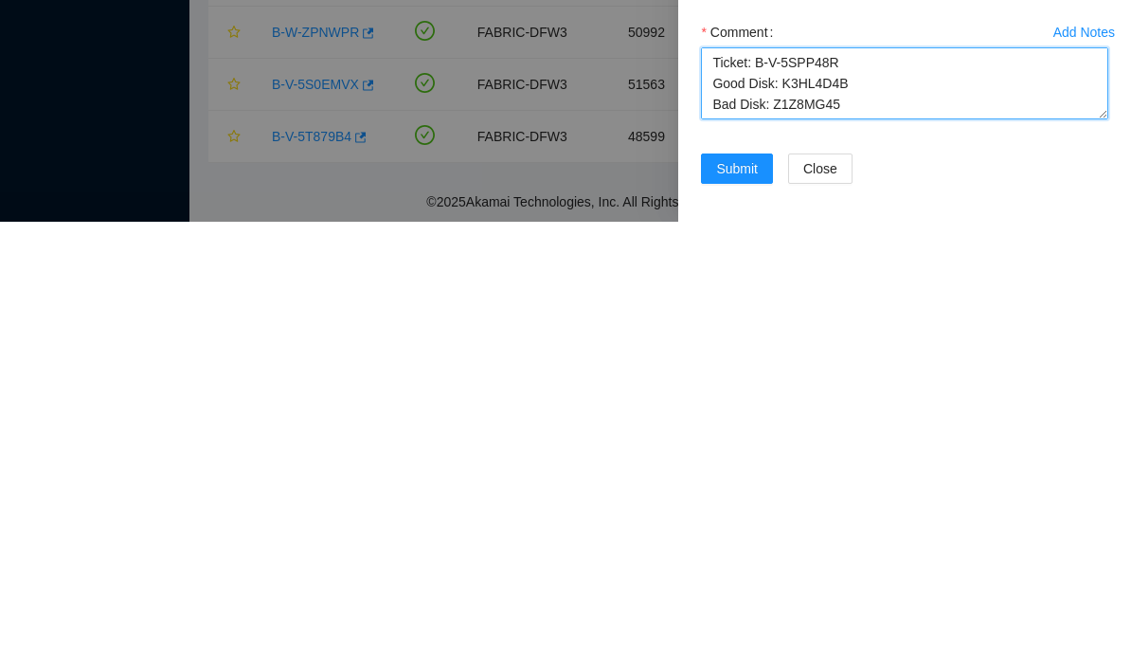
scroll to position [0, 0]
click at [717, 494] on textarea "Ticket: B-V-5SPP48R Good Disk: K3HL4D4B Bad Disk: Z1Z8MG45 Service Order: B-V-5…" at bounding box center [904, 530] width 407 height 72
click at [722, 494] on textarea "Ticket: B-V-5SPP48R Good Disk: K3HL4D4B Bad Disk: Z1Z8MG45 Service Order: B-V-5…" at bounding box center [904, 530] width 407 height 72
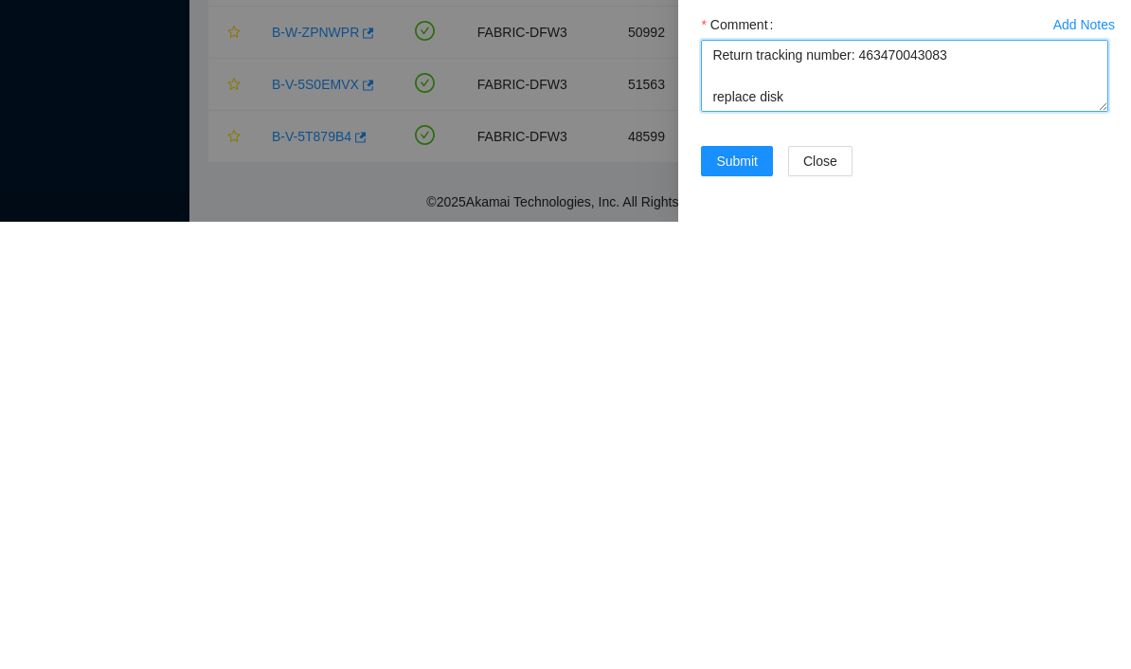
click at [789, 487] on textarea "Ticket: B-V-5SPP48R Good Disk: K3HL4D4B Bad Disk: Z1Z8MG45 Service Order: B-V-5…" at bounding box center [904, 523] width 407 height 72
click at [749, 487] on textarea "Ticket: B-V-5SPP48R Good Disk: K3HL4D4B Bad Disk: Z1Z8MG45 Service Order: B-V-5…" at bounding box center [904, 523] width 407 height 72
type textarea "Ticket: B-V-5SPP48R Good Disk: K3HL4D4B Bad Disk: Z1Z8MG45 Service Order: B-V-5…"
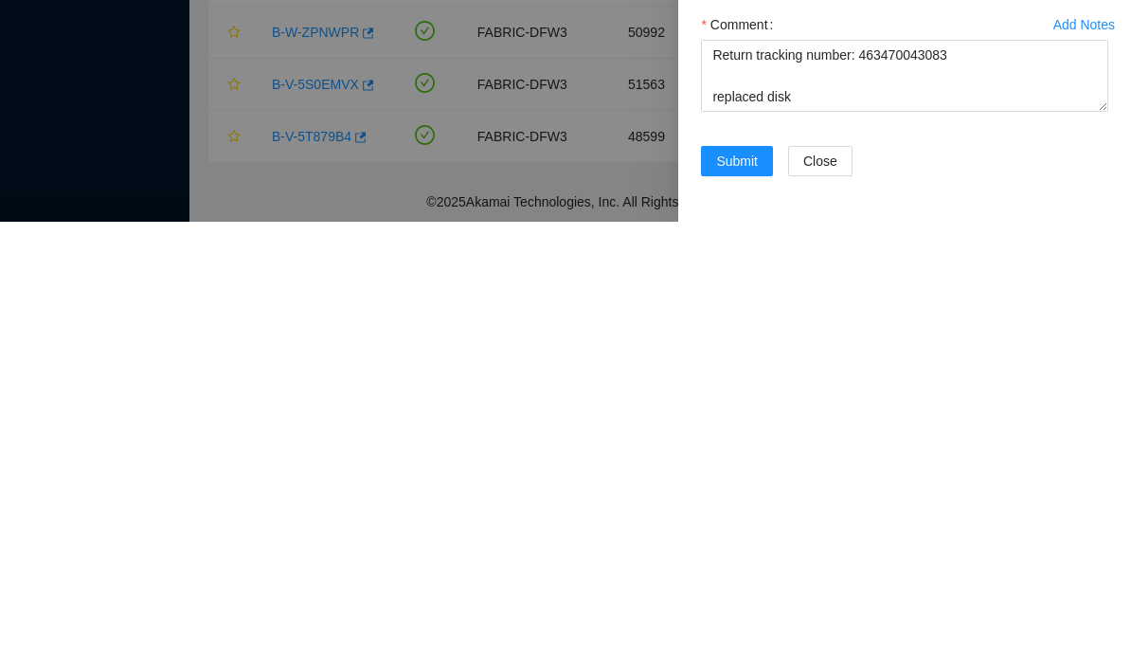
click at [789, 593] on div "Submit Close" at bounding box center [904, 619] width 422 height 53
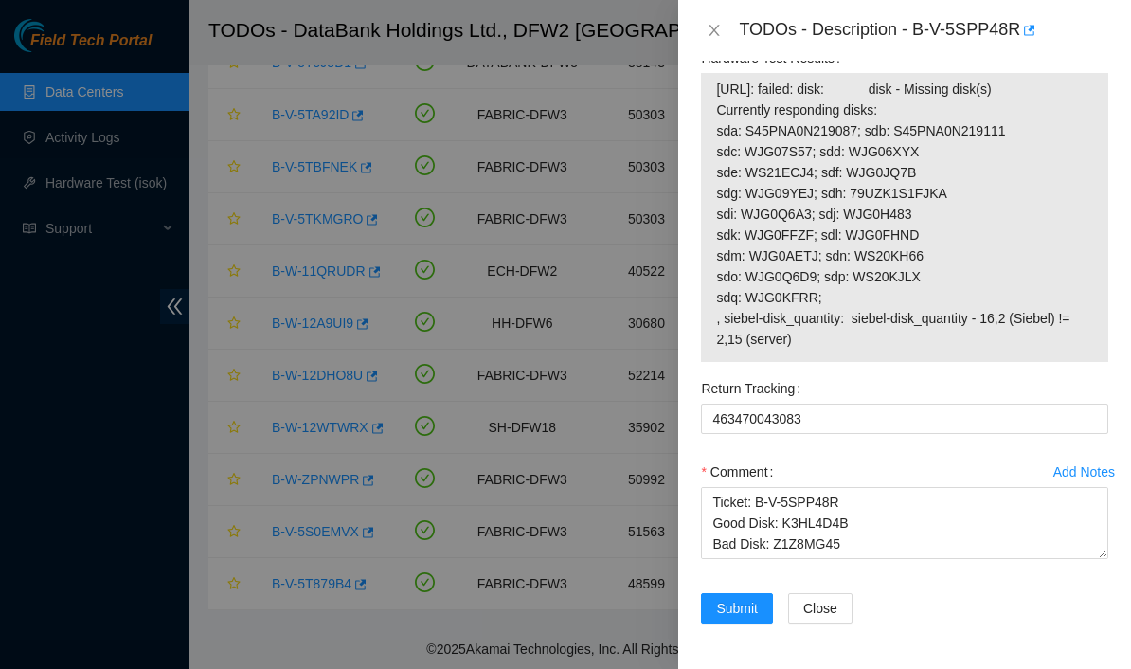
scroll to position [0, 0]
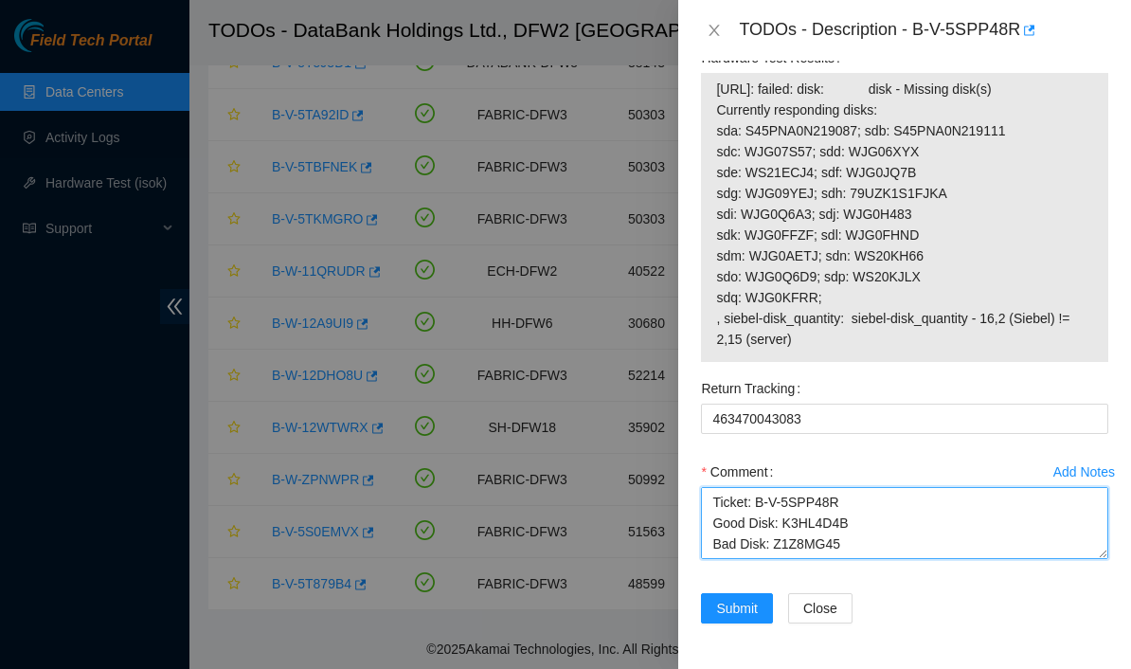
click at [722, 524] on textarea "Ticket: B-V-5SPP48R Good Disk: K3HL4D4B Bad Disk: Z1Z8MG45 Service Order: B-V-5…" at bounding box center [904, 523] width 407 height 72
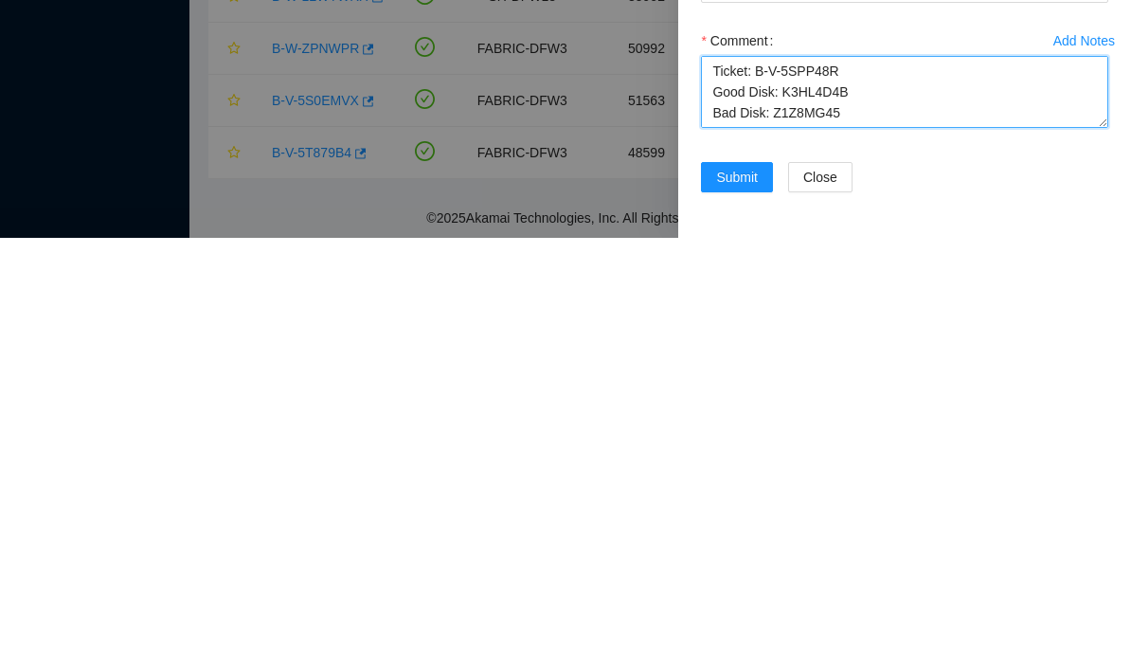
click at [702, 487] on textarea "Ticket: B-V-5SPP48R Good Disk: K3HL4D4B Bad Disk: Z1Z8MG45 Service Order: B-V-5…" at bounding box center [904, 523] width 407 height 72
click at [711, 487] on textarea "Ticket: B-V-5SPP48R Good Disk: K3HL4D4B Bad Disk: Z1Z8MG45 Service Order: B-V-5…" at bounding box center [904, 523] width 407 height 72
click at [789, 487] on textarea "Ticket: B-V-5SPP48R Good Disk: K3HL4D4B Bad Disk: Z1Z8MG45 Service Order: B-V-5…" at bounding box center [904, 523] width 407 height 72
click at [721, 487] on textarea "Ticket: B-V-5SPP48R Good Disk: K3HL4D4B Bad Disk: Z1Z8MG45 Service Order: B-V-5…" at bounding box center [904, 523] width 407 height 72
click at [704, 487] on textarea "Ticket: B-V-5SPP48R Good Disk: K3HL4D4B Bad Disk: Z1Z8MG45 Service Order: B-V-5…" at bounding box center [904, 523] width 407 height 72
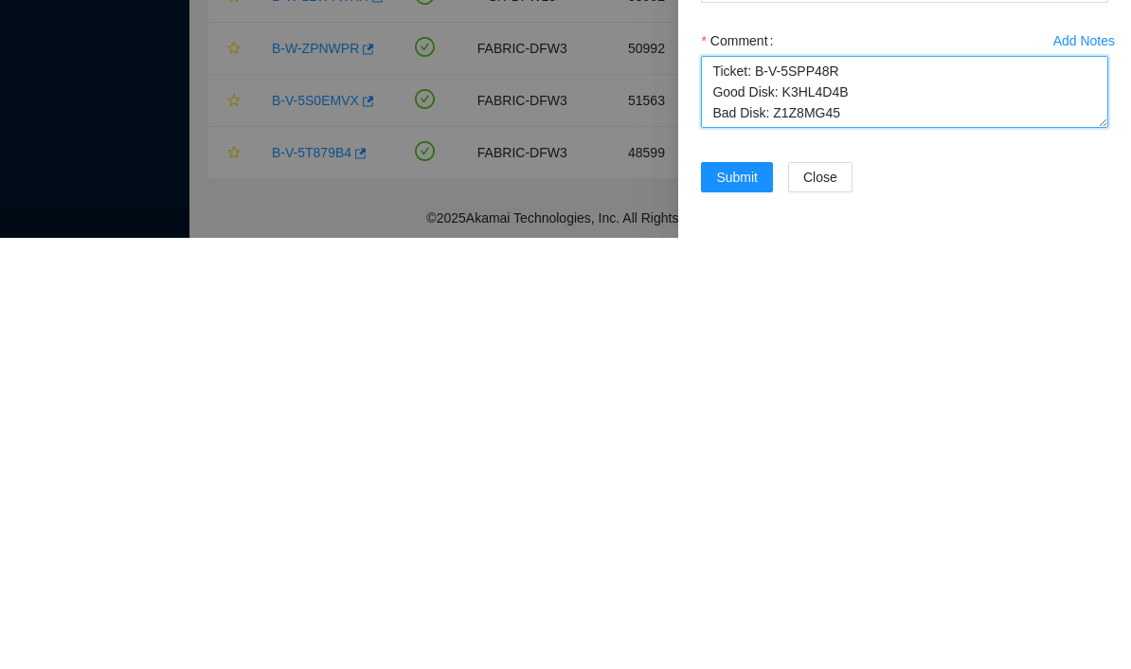
click at [789, 487] on textarea "Ticket: B-V-5SPP48R Good Disk: K3HL4D4B Bad Disk: Z1Z8MG45 Service Order: B-V-5…" at bounding box center [904, 523] width 407 height 72
click at [720, 487] on textarea "Ticket: B-V-5SPP48R Good Disk: K3HL4D4B Bad Disk: Z1Z8MG45 Service Order: B-V-5…" at bounding box center [904, 523] width 407 height 72
click at [719, 487] on textarea "Ticket: B-V-5SPP48R Good Disk: K3HL4D4B Bad Disk: Z1Z8MG45 Service Order: B-V-5…" at bounding box center [904, 523] width 407 height 72
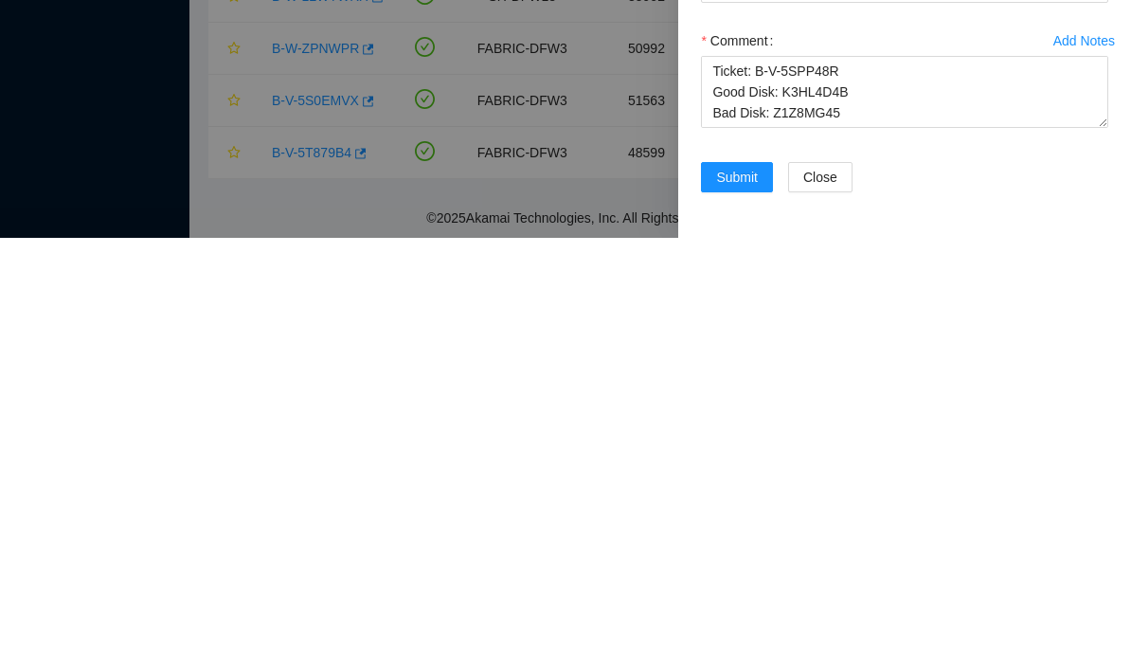
click at [789, 456] on div "Comment" at bounding box center [904, 471] width 407 height 30
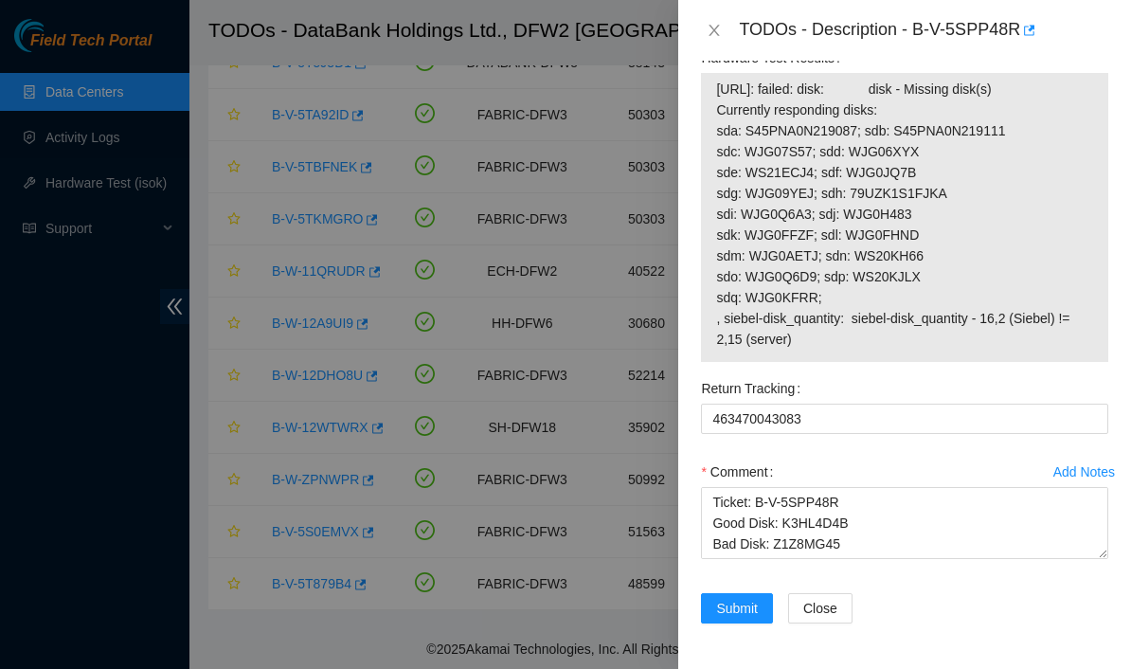
click at [789, 44] on div "TODOs - Description - B-V-5SPP48R" at bounding box center [923, 30] width 369 height 30
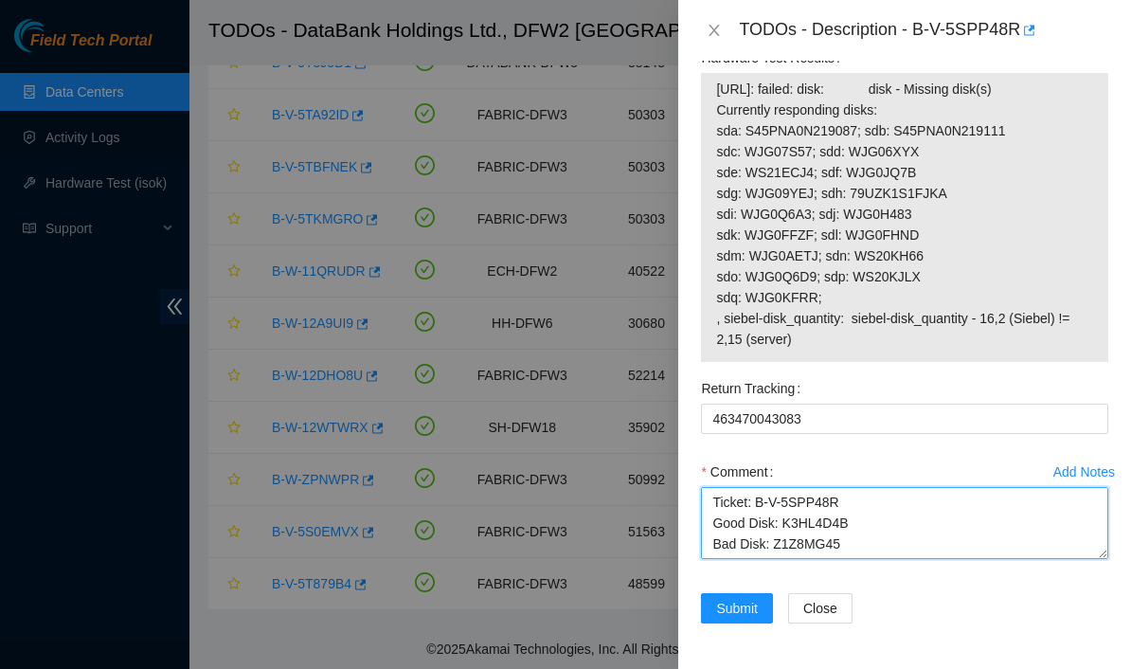
click at [789, 527] on textarea "Ticket: B-V-5SPP48R Good Disk: K3HL4D4B Bad Disk: Z1Z8MG45 Service Order: B-V-5…" at bounding box center [904, 523] width 407 height 72
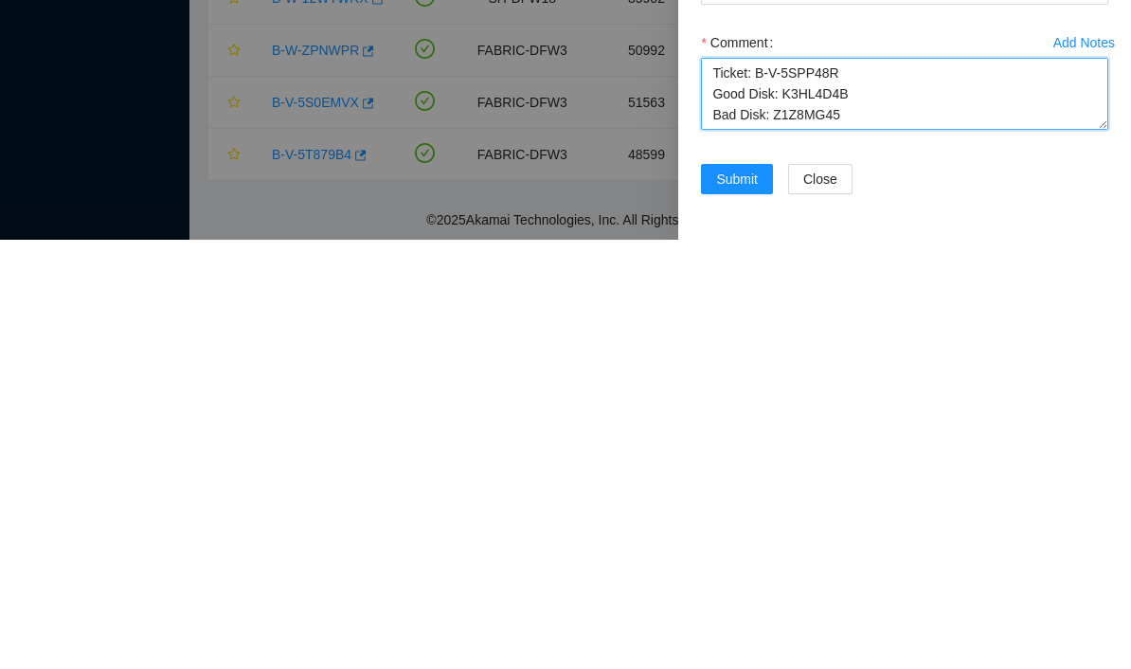
click at [789, 487] on textarea "Ticket: B-V-5SPP48R Good Disk: K3HL4D4B Bad Disk: Z1Z8MG45 Service Order: B-V-5…" at bounding box center [904, 523] width 407 height 72
click at [789, 456] on div "Add Notes Comment Ticket: B-V-5SPP48R Good Disk: K3HL4D4B Bad Disk: Z1Z8MG45 Se…" at bounding box center [904, 524] width 422 height 136
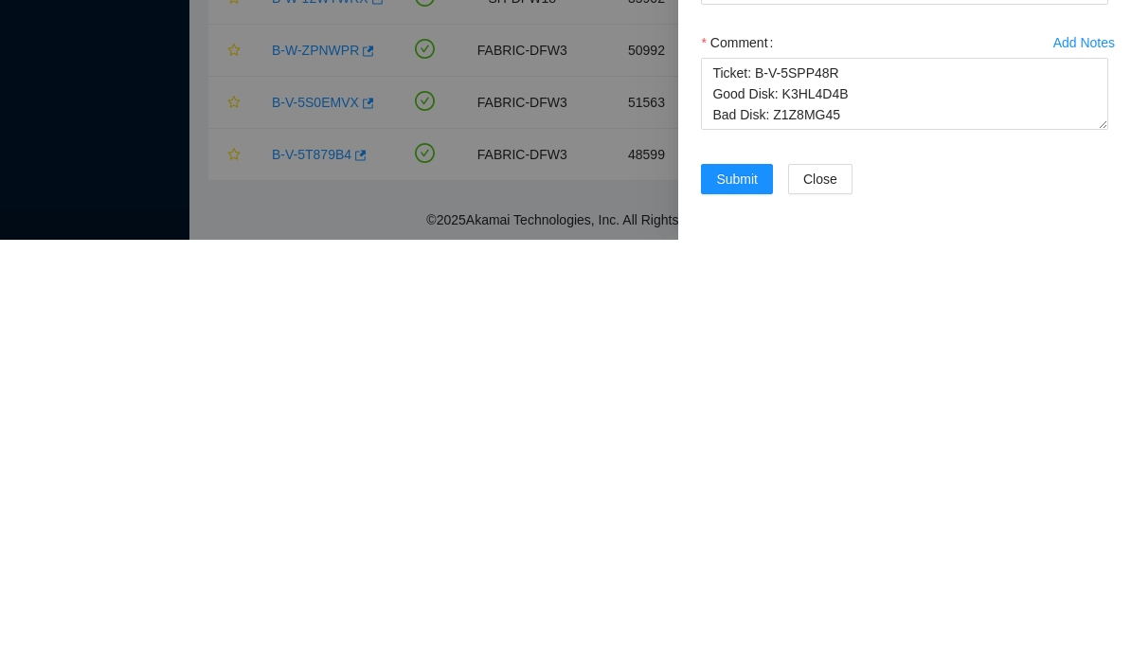
click at [789, 593] on div "Submit Close" at bounding box center [904, 619] width 422 height 53
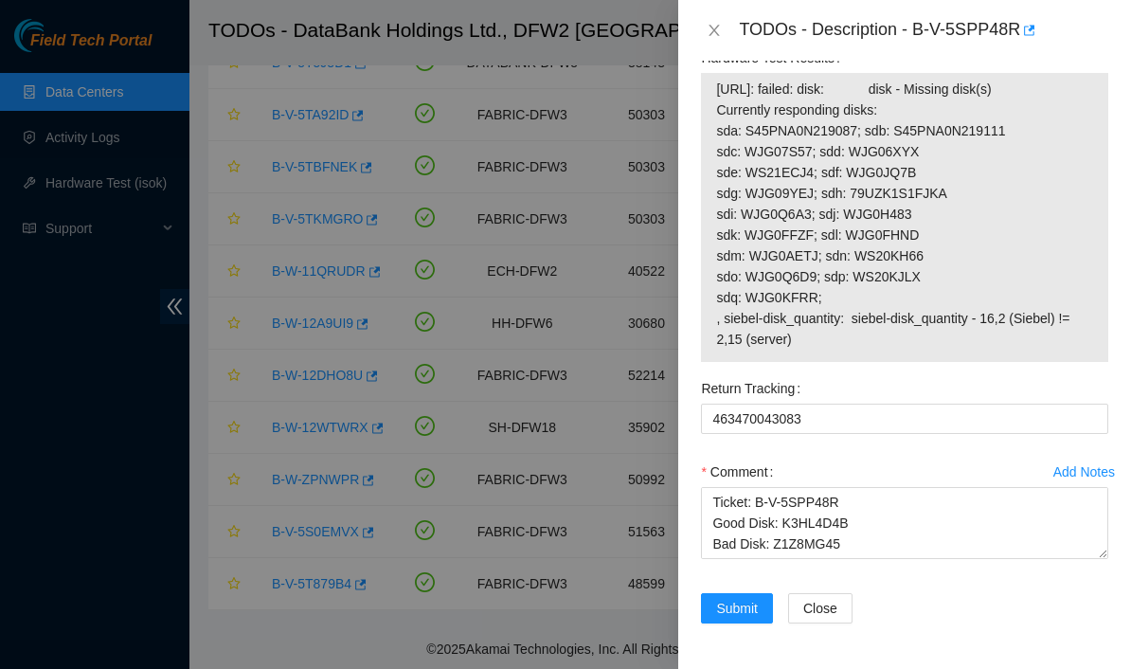
scroll to position [0, 0]
click at [755, 608] on span "Submit" at bounding box center [737, 607] width 42 height 21
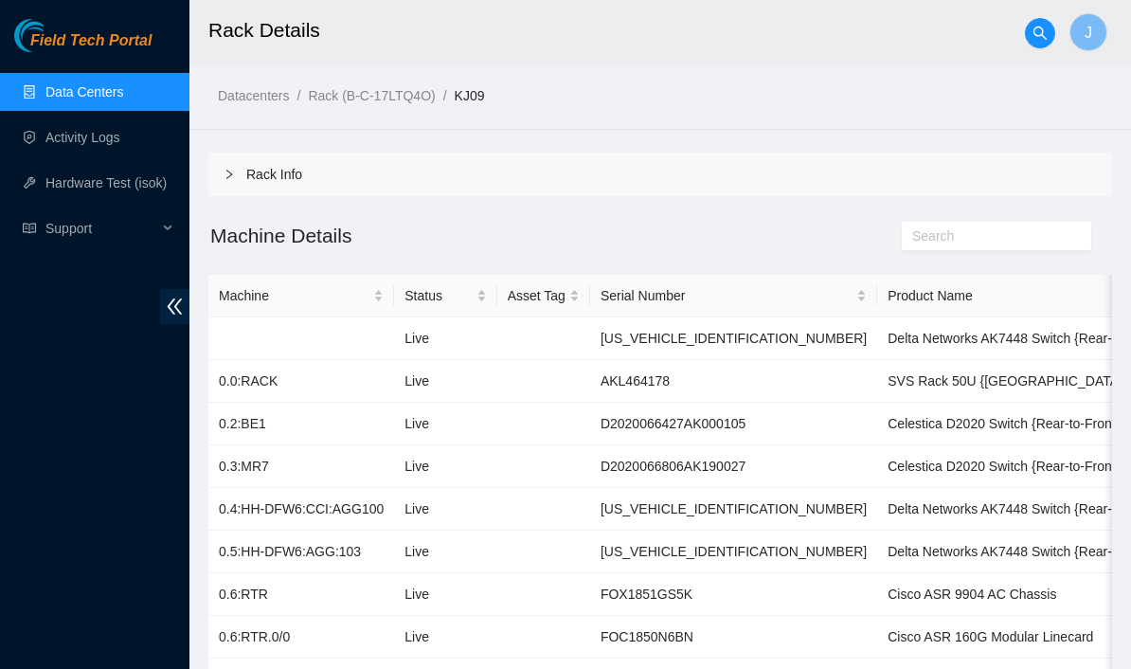
scroll to position [152, 0]
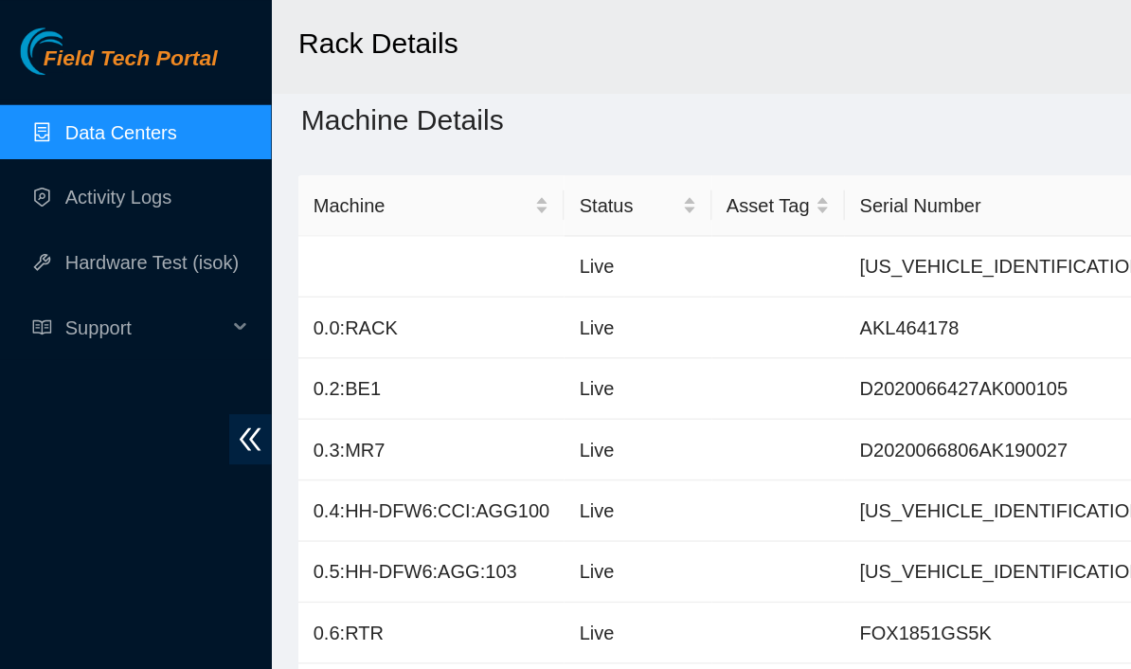
click at [122, 99] on link "Data Centers" at bounding box center [84, 91] width 78 height 15
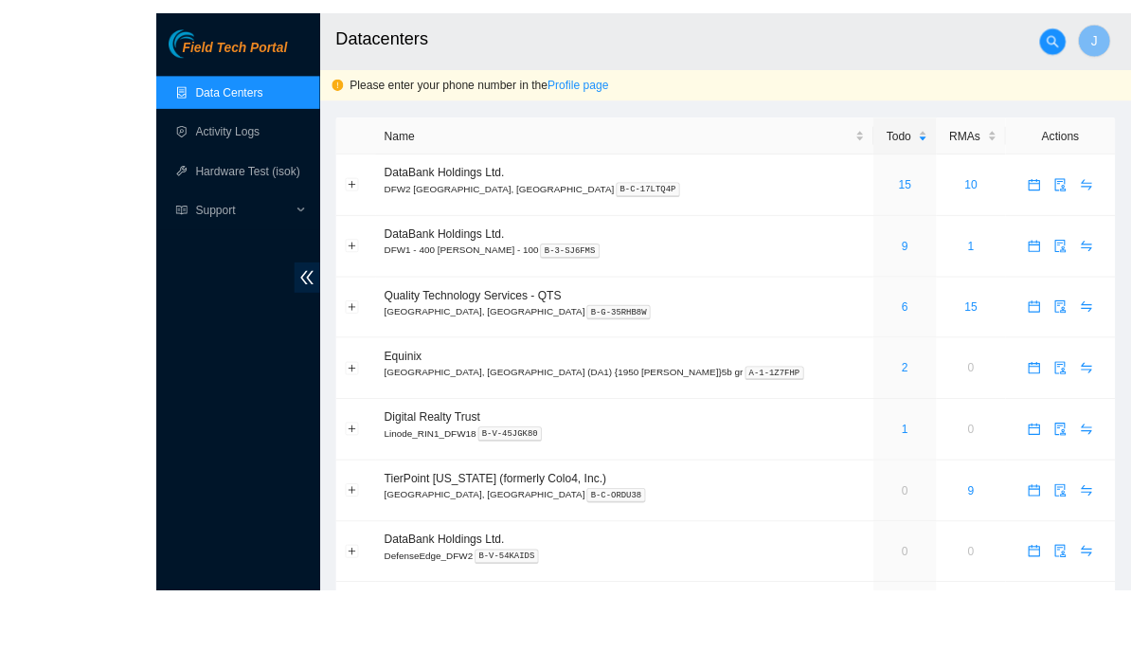
scroll to position [36, 0]
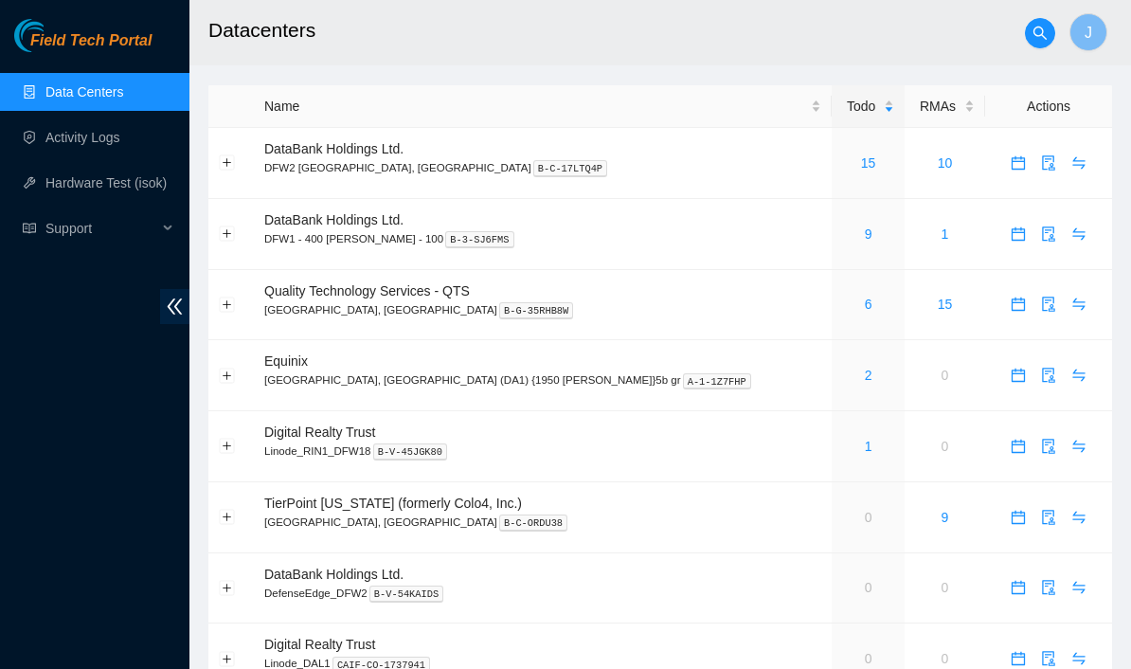
click at [861, 164] on link "15" at bounding box center [868, 162] width 15 height 15
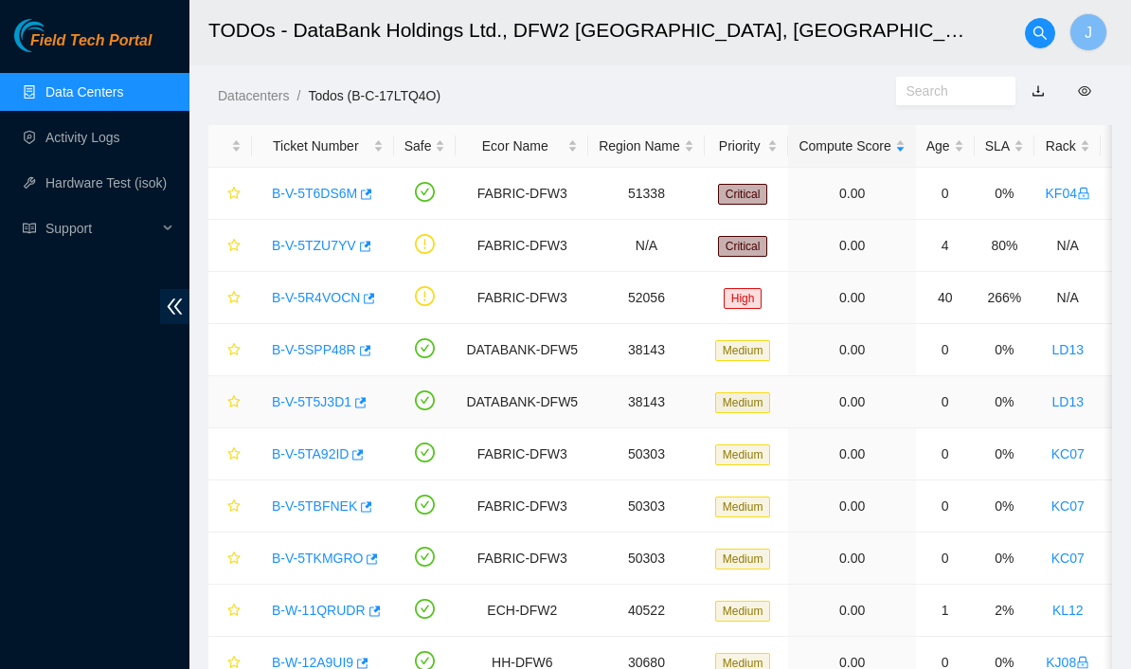
click at [322, 406] on link "B-V-5T5J3D1" at bounding box center [312, 401] width 80 height 15
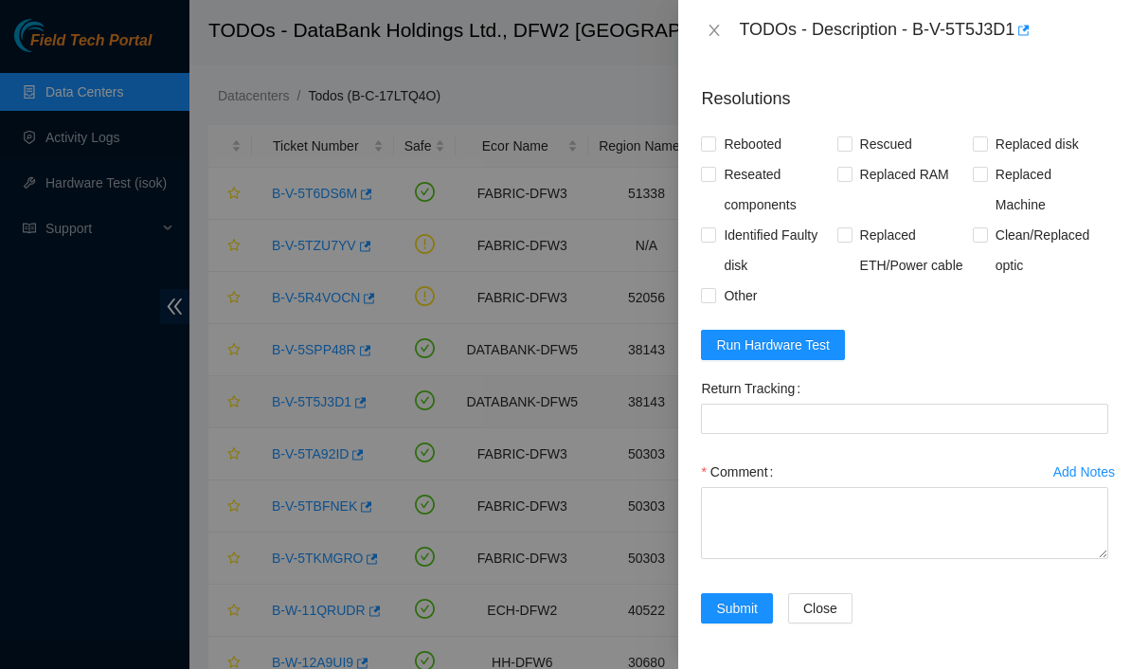
scroll to position [1414, 0]
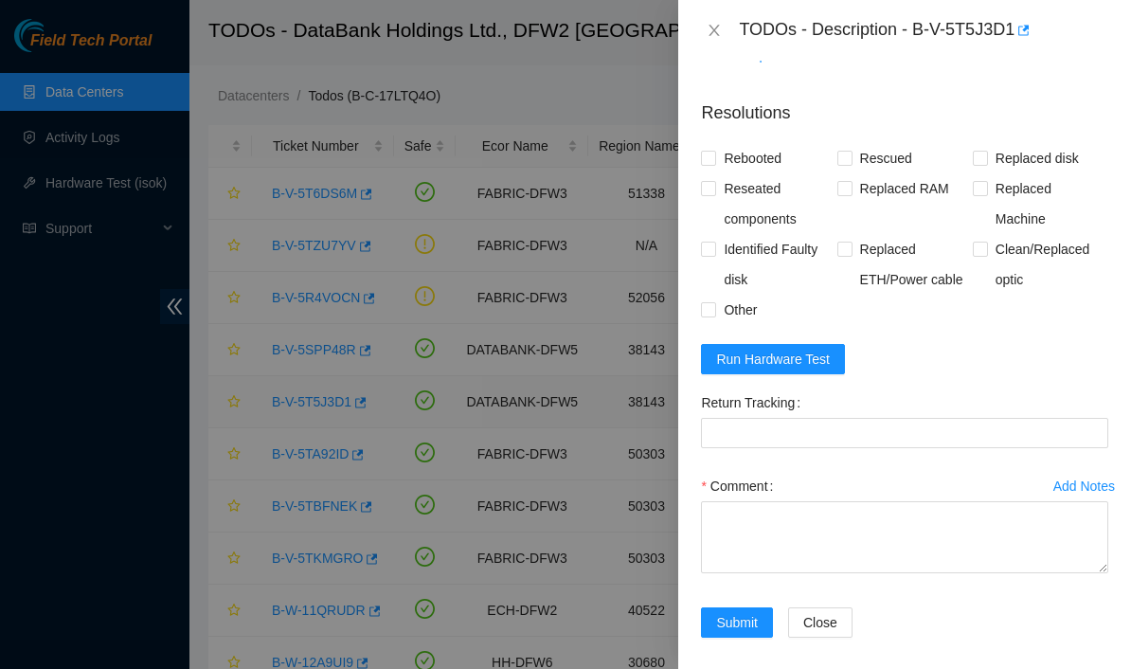
click at [813, 374] on button "Run Hardware Test" at bounding box center [773, 359] width 144 height 30
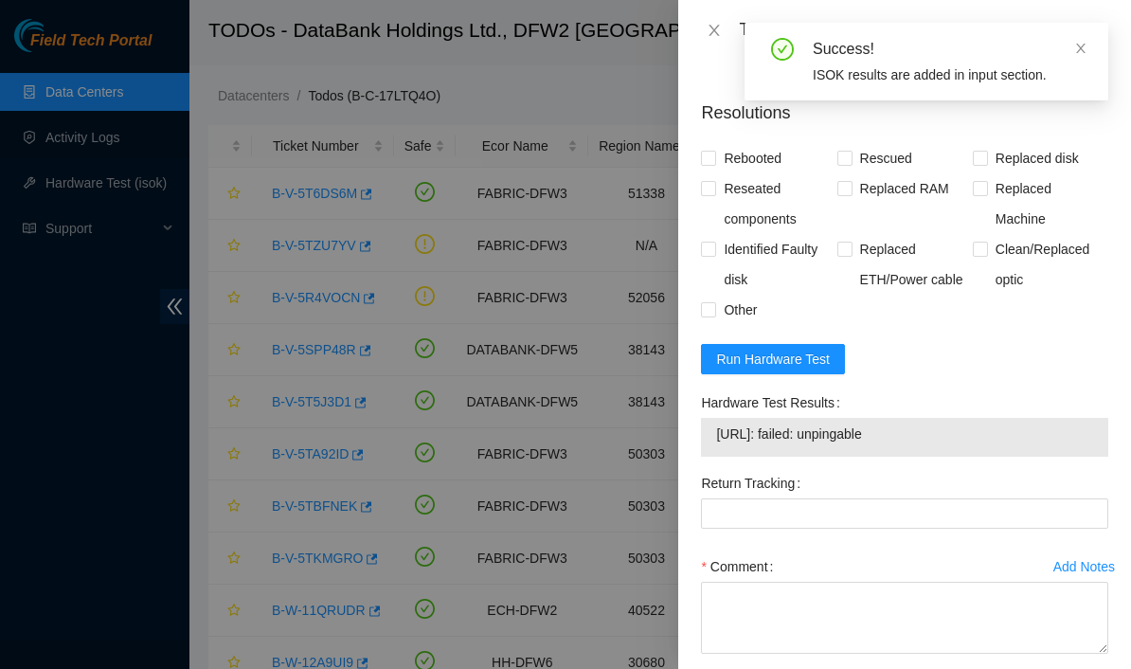
click at [789, 369] on span "Run Hardware Test" at bounding box center [773, 358] width 114 height 21
click at [820, 374] on button "Run Hardware Test" at bounding box center [773, 359] width 144 height 30
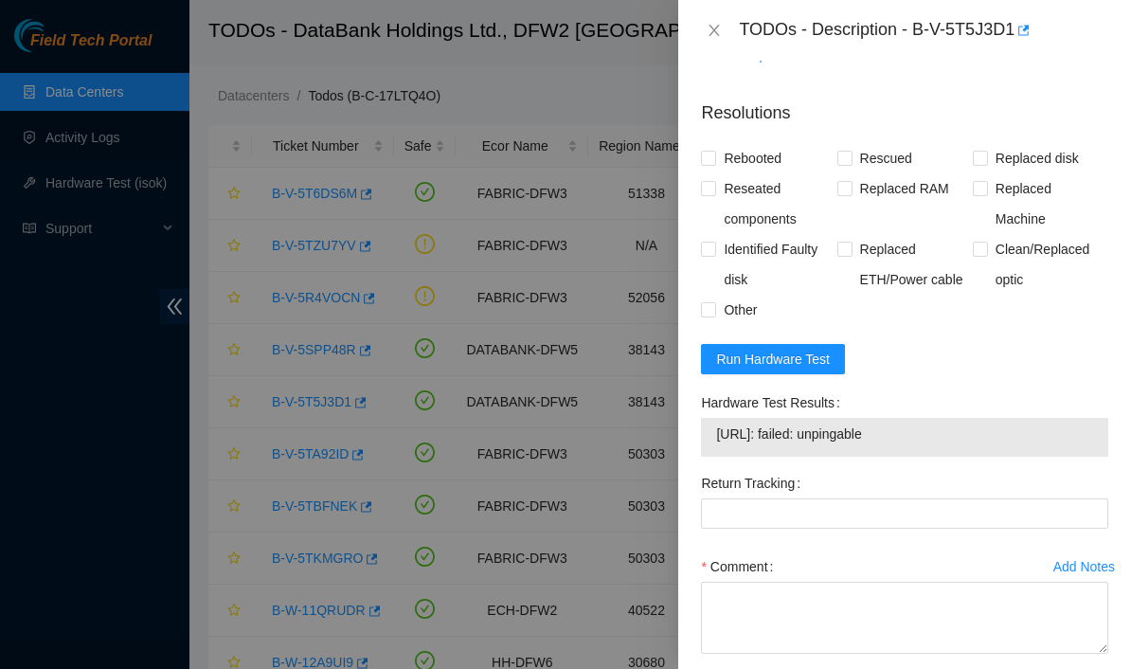
click at [804, 369] on span "Run Hardware Test" at bounding box center [773, 358] width 114 height 21
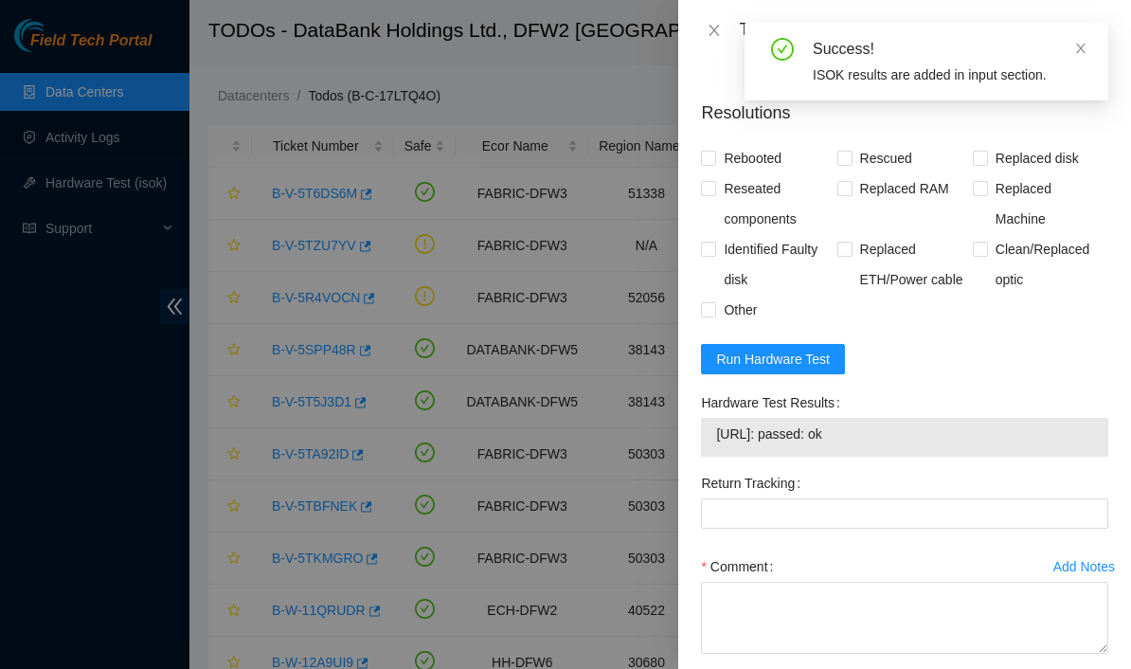
click at [733, 173] on span "Rebooted" at bounding box center [752, 158] width 73 height 30
click at [714, 164] on input "Rebooted" at bounding box center [707, 157] width 13 height 13
checkbox input "true"
click at [1000, 173] on span "Replaced disk" at bounding box center [1037, 158] width 98 height 30
click at [986, 164] on input "Replaced disk" at bounding box center [978, 157] width 13 height 13
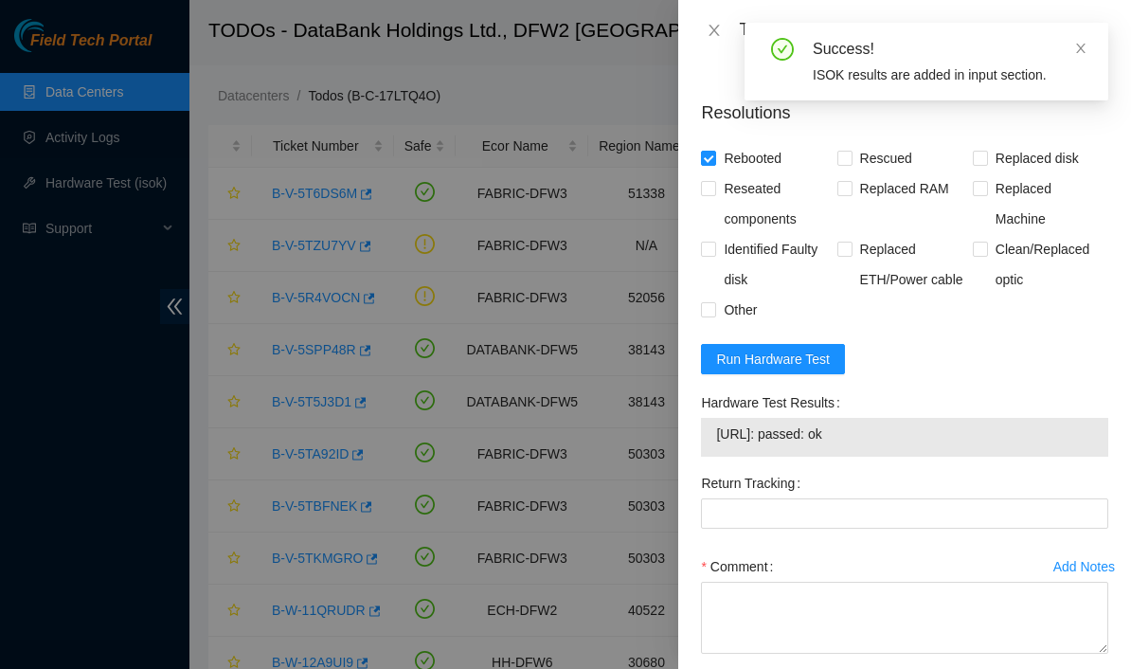
checkbox input "true"
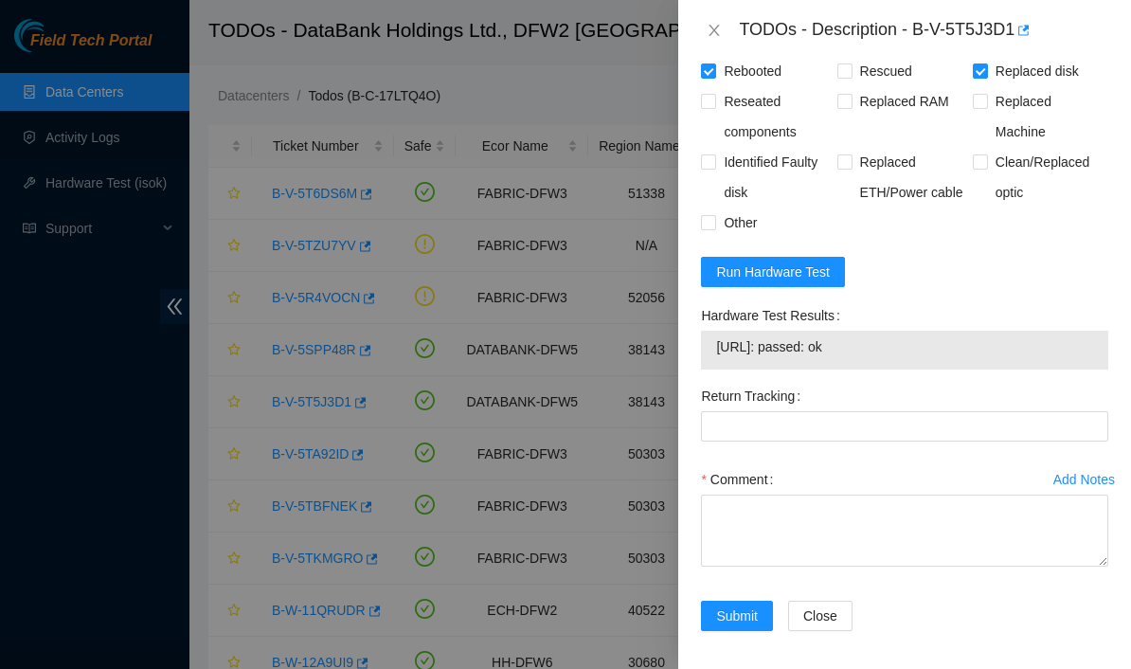
scroll to position [1504, 0]
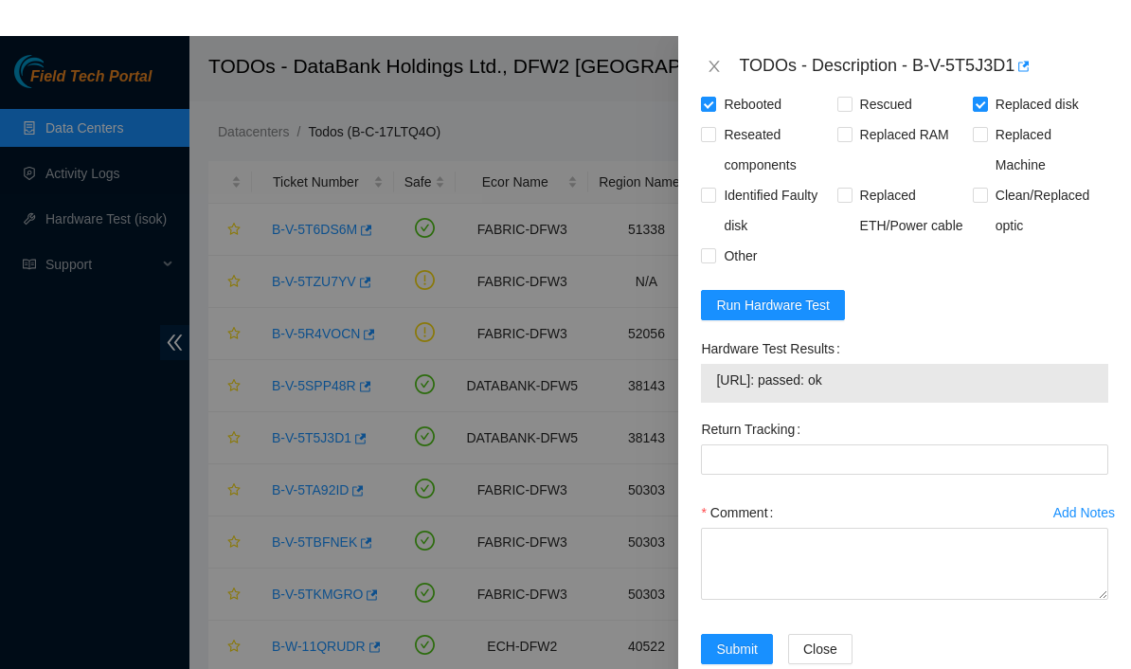
click at [866, 491] on div "Comment" at bounding box center [904, 476] width 407 height 30
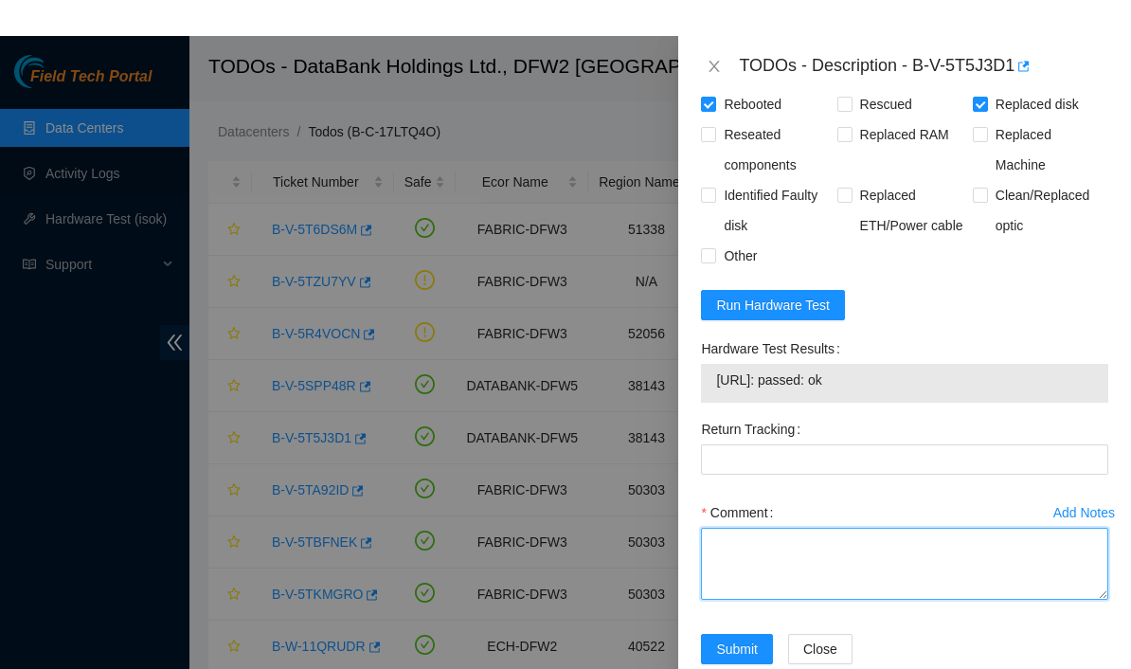
click at [852, 563] on textarea "Comment" at bounding box center [904, 527] width 407 height 72
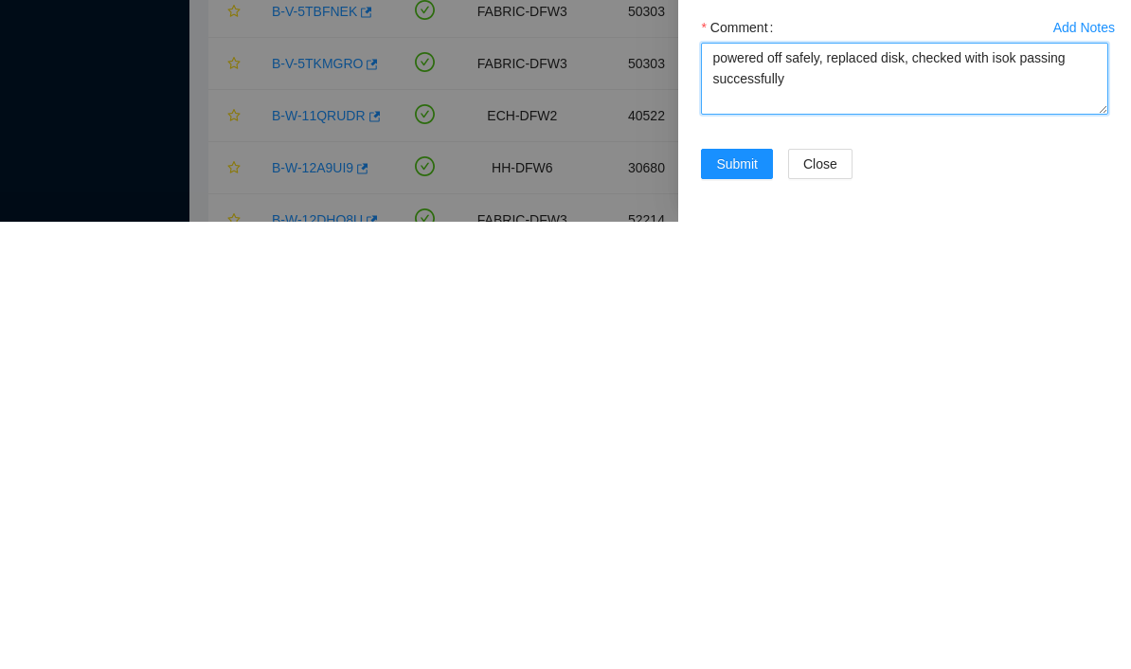
scroll to position [-9, 0]
click at [877, 490] on textarea "powered off safely, replaced disk, checked with isok passing successfully" at bounding box center [904, 526] width 407 height 72
paste textarea "Ticket: B-V-5T5J3D1 Good Disk: HDEPR11GEA51 Bad Disk: WJG0WE7V Service Order: B…"
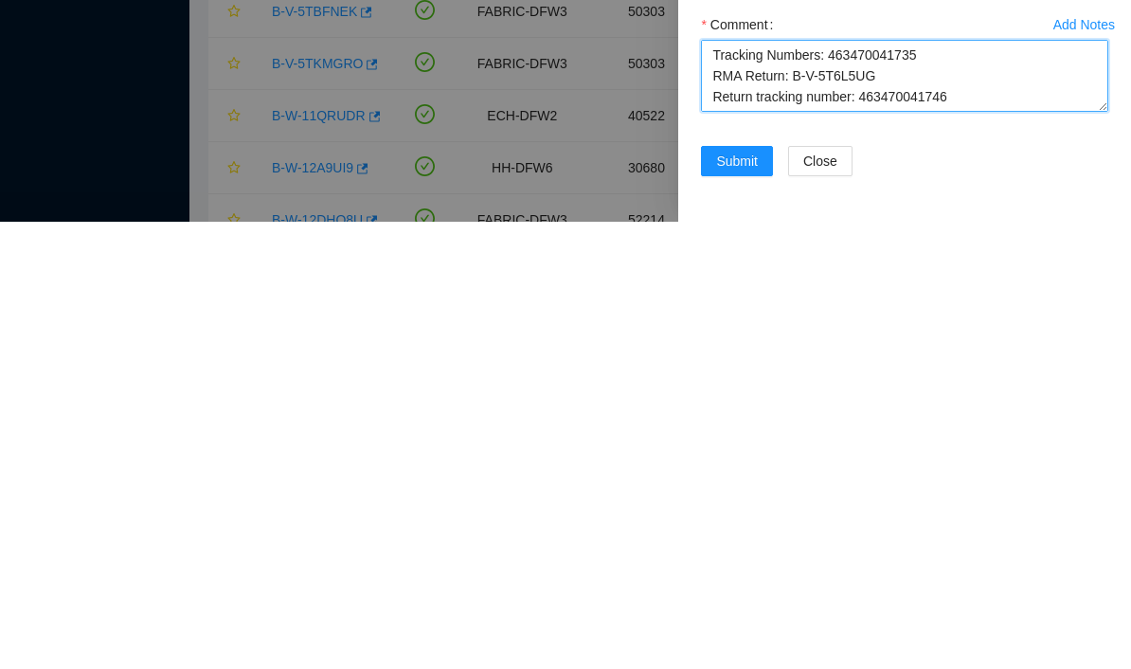
scroll to position [1535, 0]
click at [940, 487] on textarea "powered off safely, replaced disk, checked with isok passing successfully Ticke…" at bounding box center [904, 523] width 407 height 72
click at [891, 487] on textarea "powered off safely, replaced disk, checked with isok passing successfully Ticke…" at bounding box center [904, 523] width 407 height 72
click at [892, 487] on textarea "powered off safely, replaced disk, checked with isok passing successfully Ticke…" at bounding box center [904, 523] width 407 height 72
type textarea "powered off safely, replaced disk, checked with isok passing successfully Ticke…"
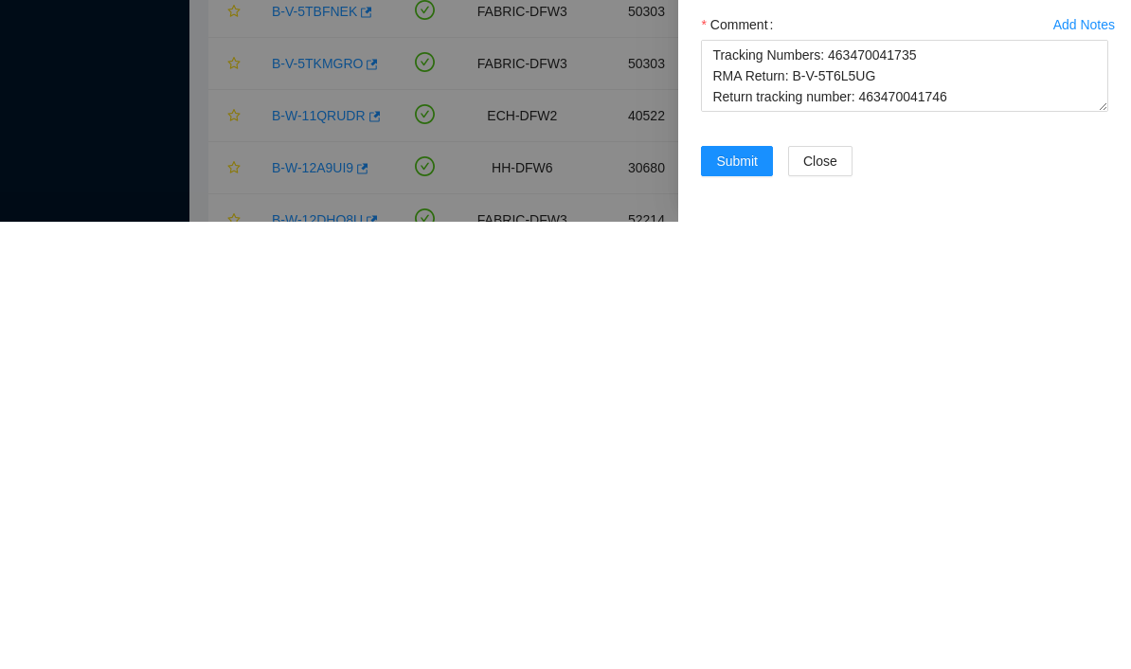
click at [836, 403] on Tracking "Return Tracking" at bounding box center [904, 418] width 407 height 30
click at [841, 403] on Tracking "Return Tracking" at bounding box center [904, 418] width 407 height 30
click at [811, 403] on Tracking "Return Tracking" at bounding box center [904, 418] width 407 height 30
paste Tracking "463470041746"
type Tracking "463470041746"
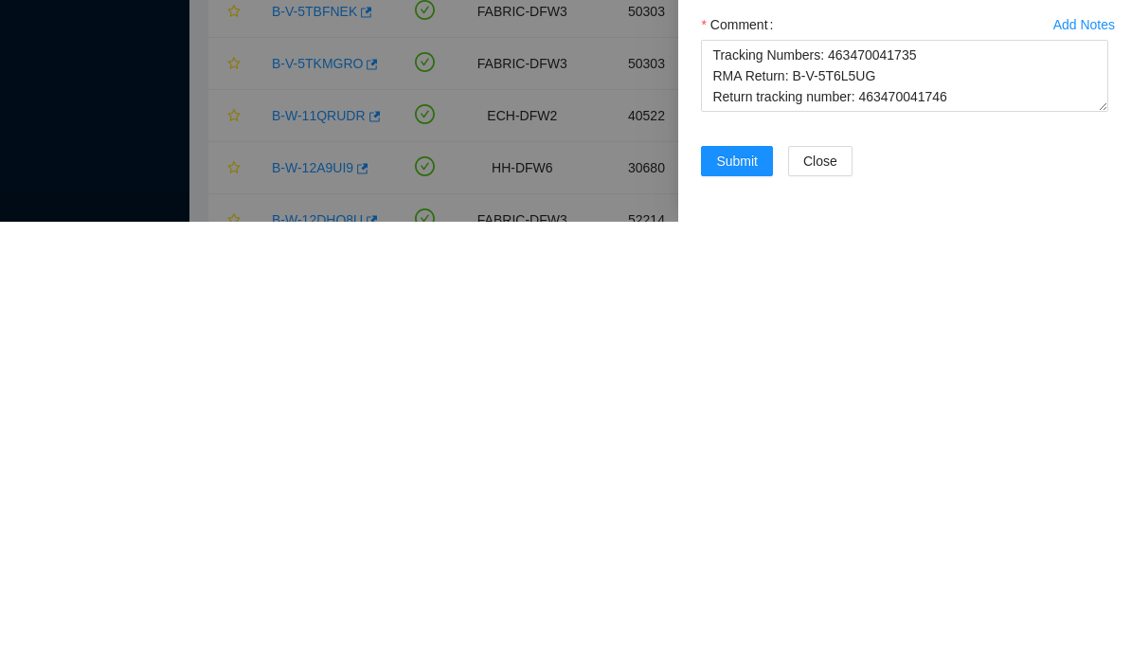
click at [720, 487] on textarea "powered off safely, replaced disk, checked with isok passing successfully Ticke…" at bounding box center [904, 523] width 407 height 72
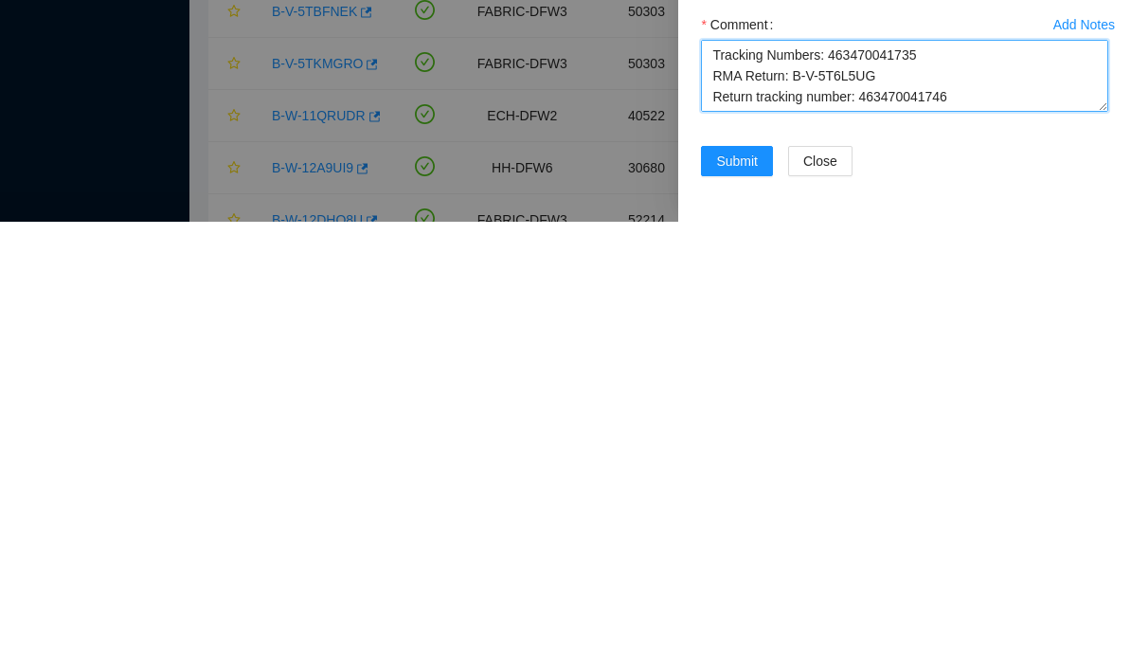
click at [709, 487] on textarea "powered off safely, replaced disk, checked with isok passing successfully Ticke…" at bounding box center [904, 523] width 407 height 72
click at [716, 487] on textarea "powered off safely, replaced disk, checked with isok passing successfully Ticke…" at bounding box center [904, 523] width 407 height 72
click at [731, 487] on textarea "powered off safely, replaced disk, checked with isok passing successfully Ticke…" at bounding box center [904, 523] width 407 height 72
click at [723, 487] on textarea "powered off safely, replaced disk, checked with isok passing successfully Ticke…" at bounding box center [904, 523] width 407 height 72
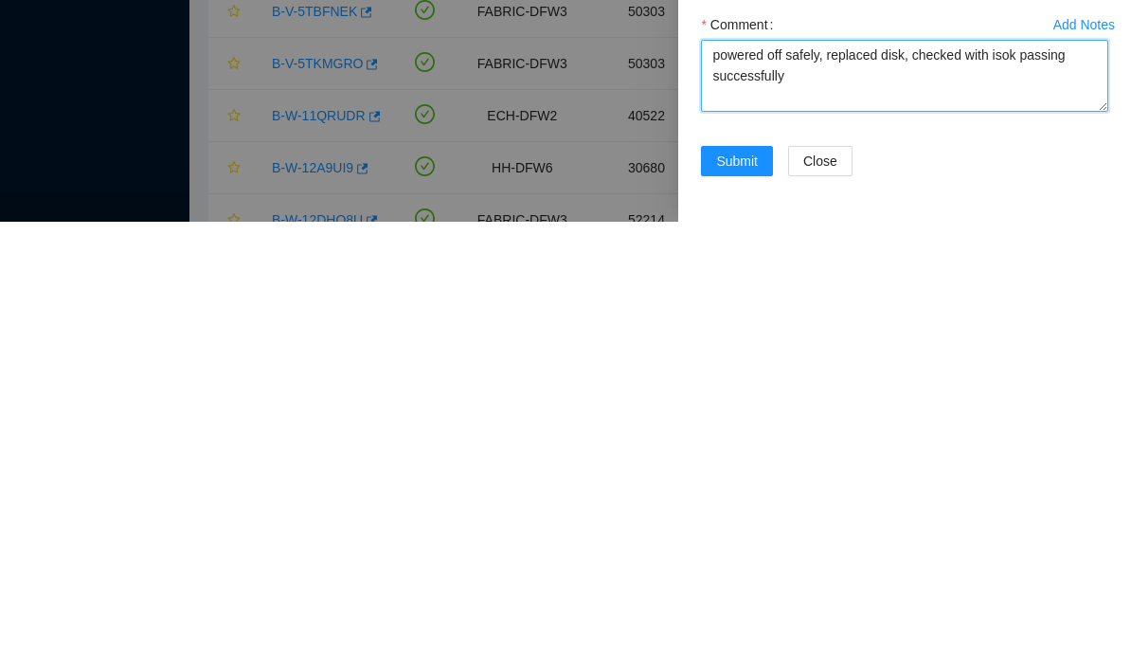
paste textarea "Ticket: B-V-5T5J3D1 Good Disk: HDEPR11GEA51 Bad Disk: WJG0WE7V Service Order: B…"
type textarea "powered off safely, replaced disk, checked with isok passing successfully Ticke…"
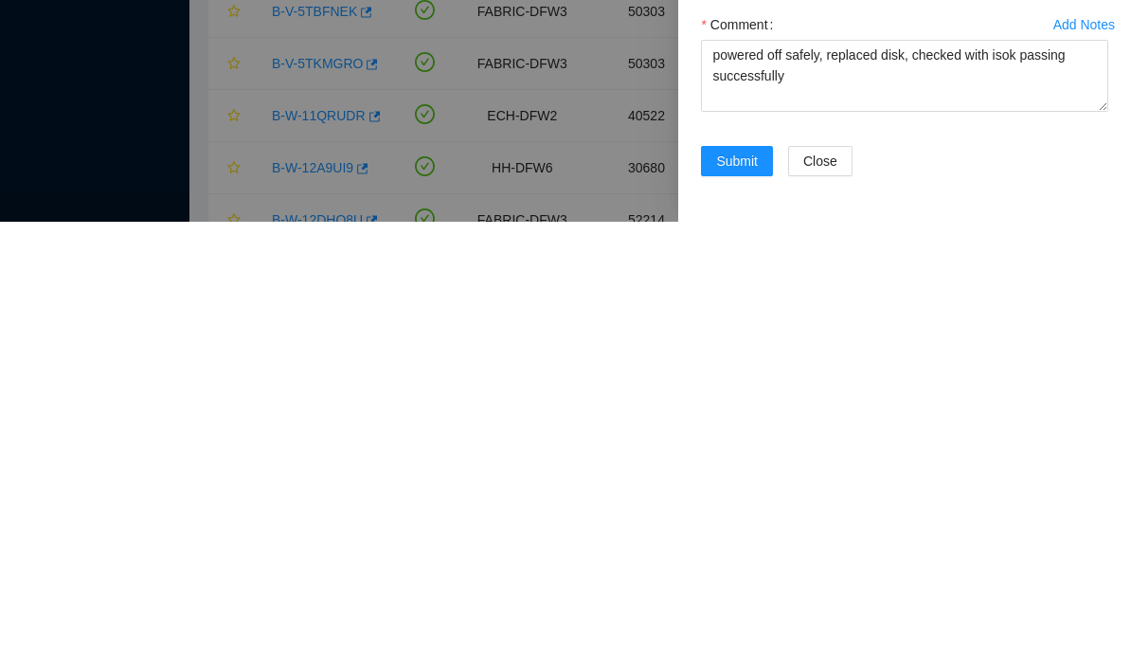
click at [752, 597] on span "Submit" at bounding box center [737, 607] width 42 height 21
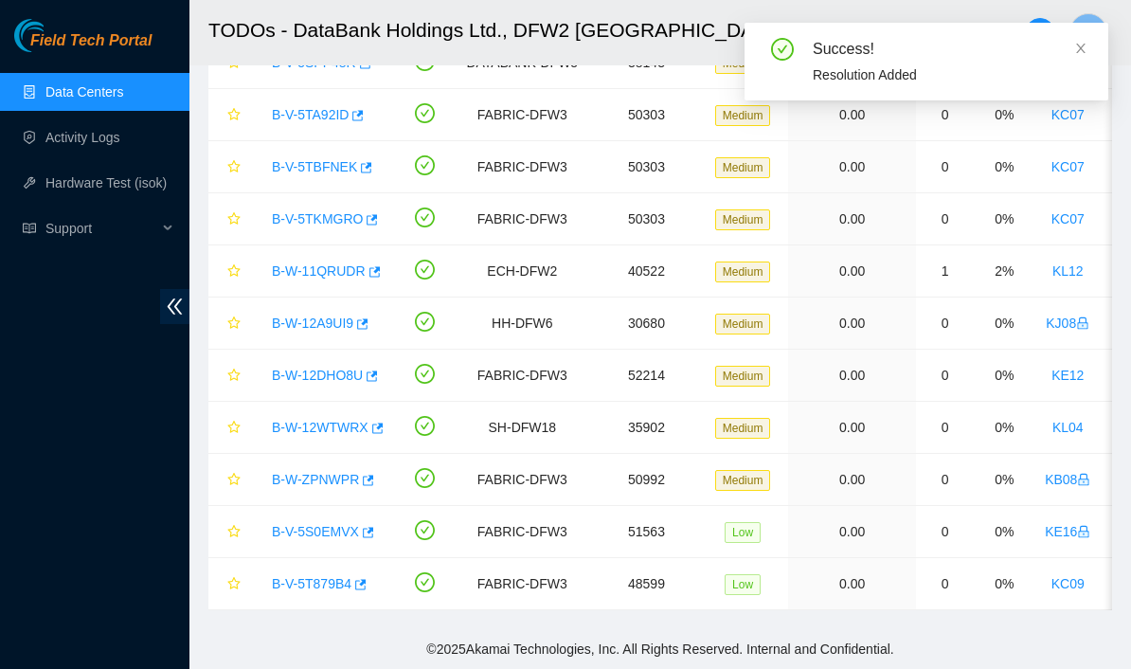
scroll to position [323, 0]
